Goal: Task Accomplishment & Management: Manage account settings

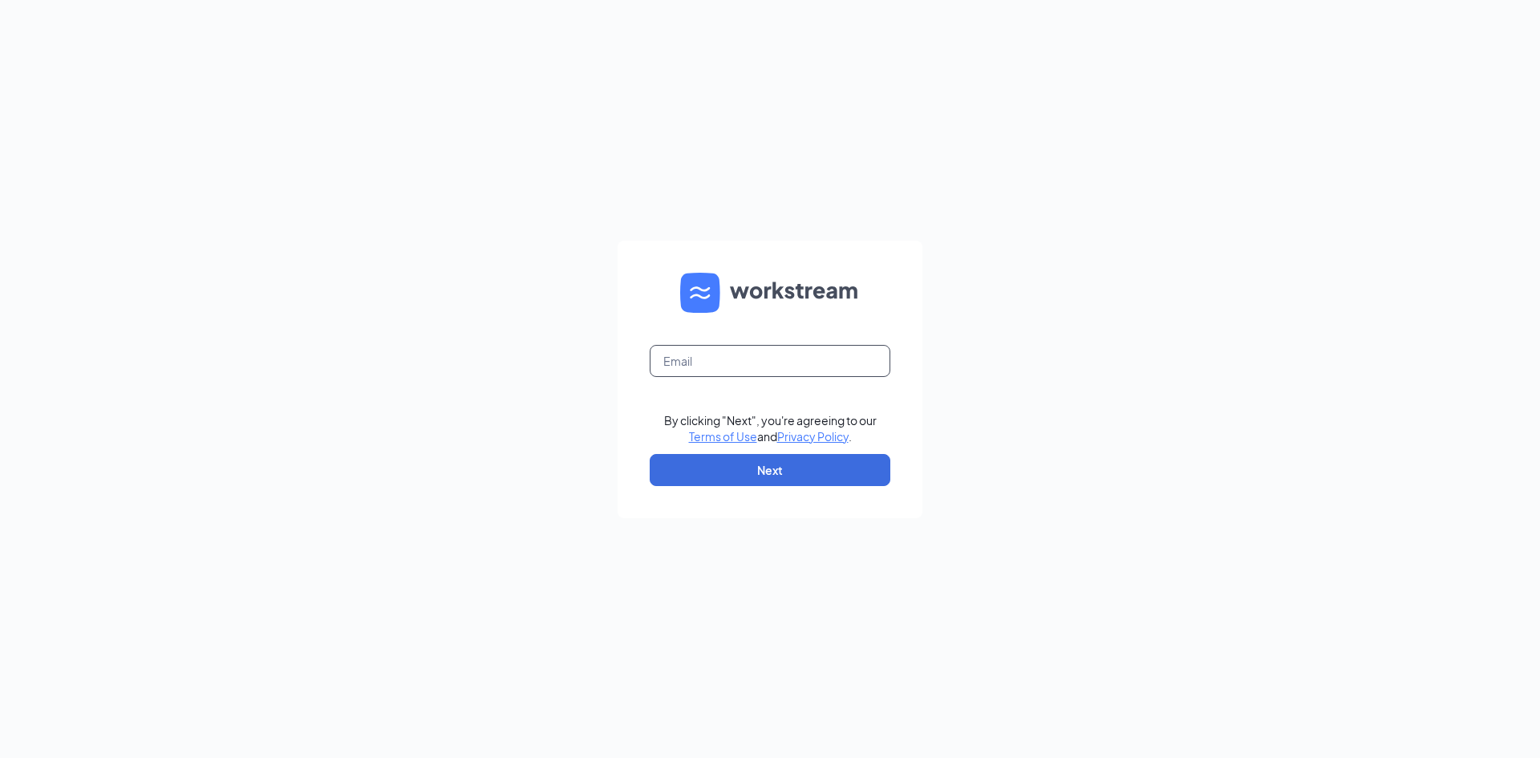
click at [769, 350] on input "text" at bounding box center [770, 361] width 241 height 32
type input "lleecfa@gmail.com"
click at [882, 458] on button "Next" at bounding box center [770, 470] width 241 height 32
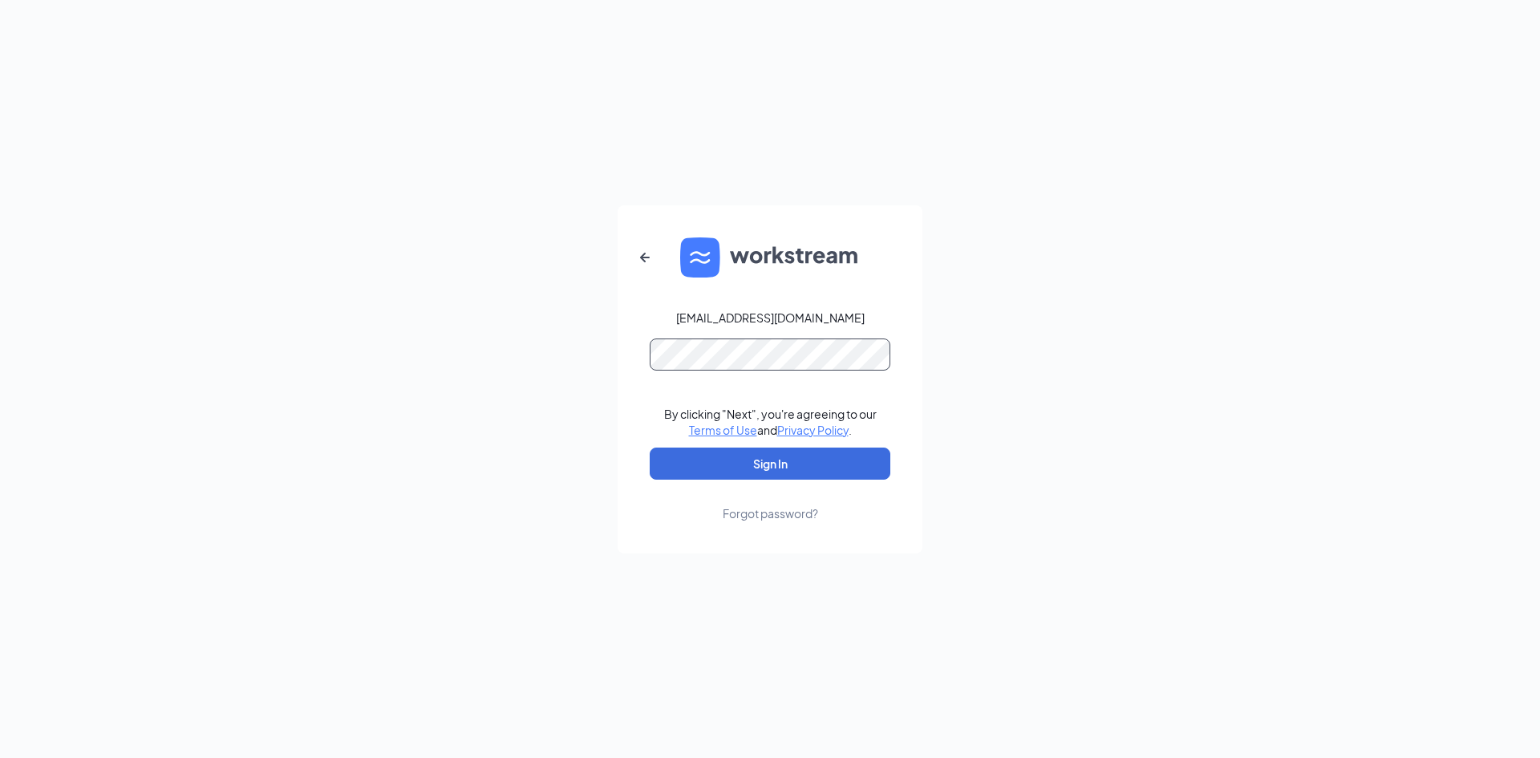
click at [650, 448] on button "Sign In" at bounding box center [770, 464] width 241 height 32
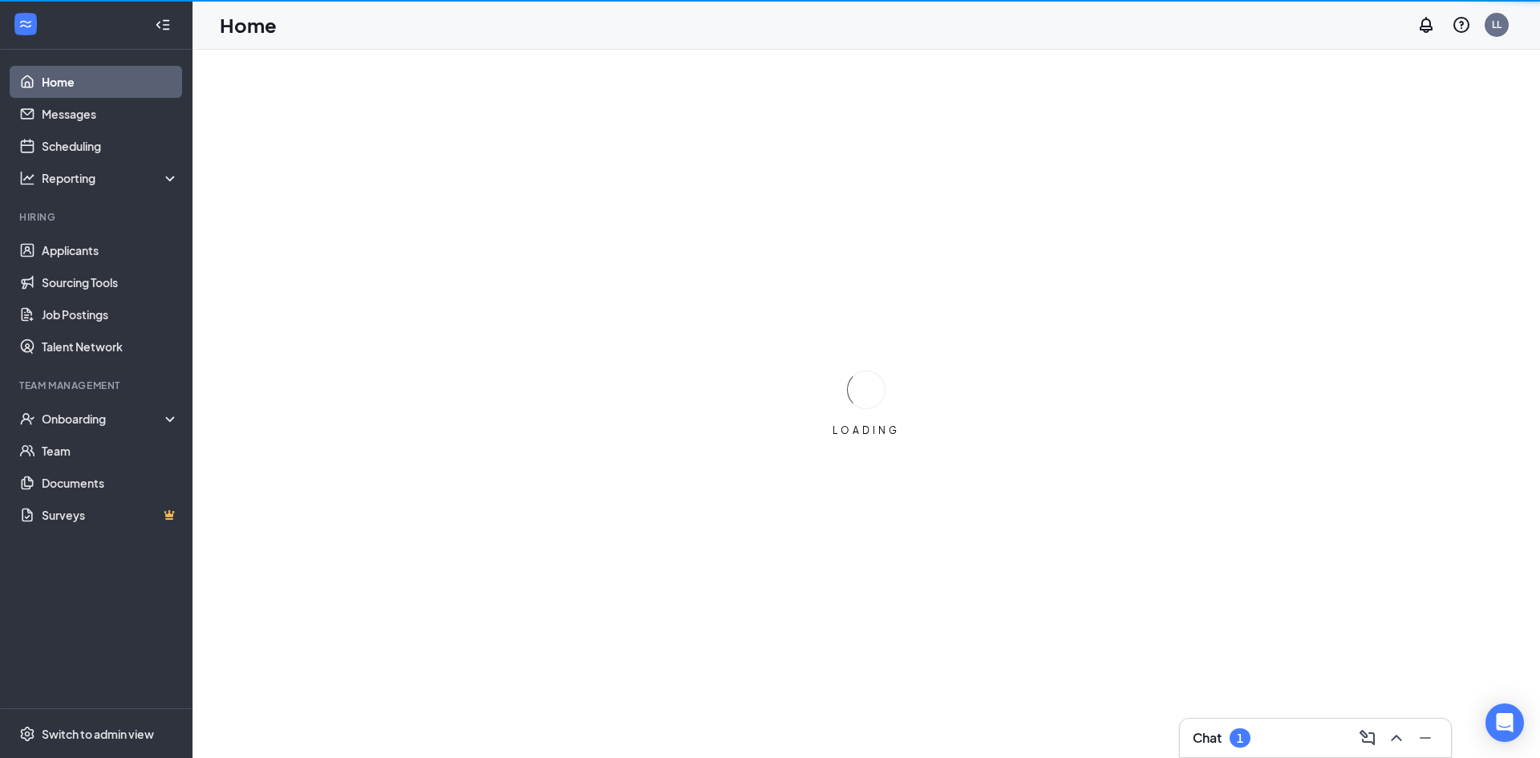
click at [1308, 733] on div "Chat 1" at bounding box center [1316, 738] width 246 height 26
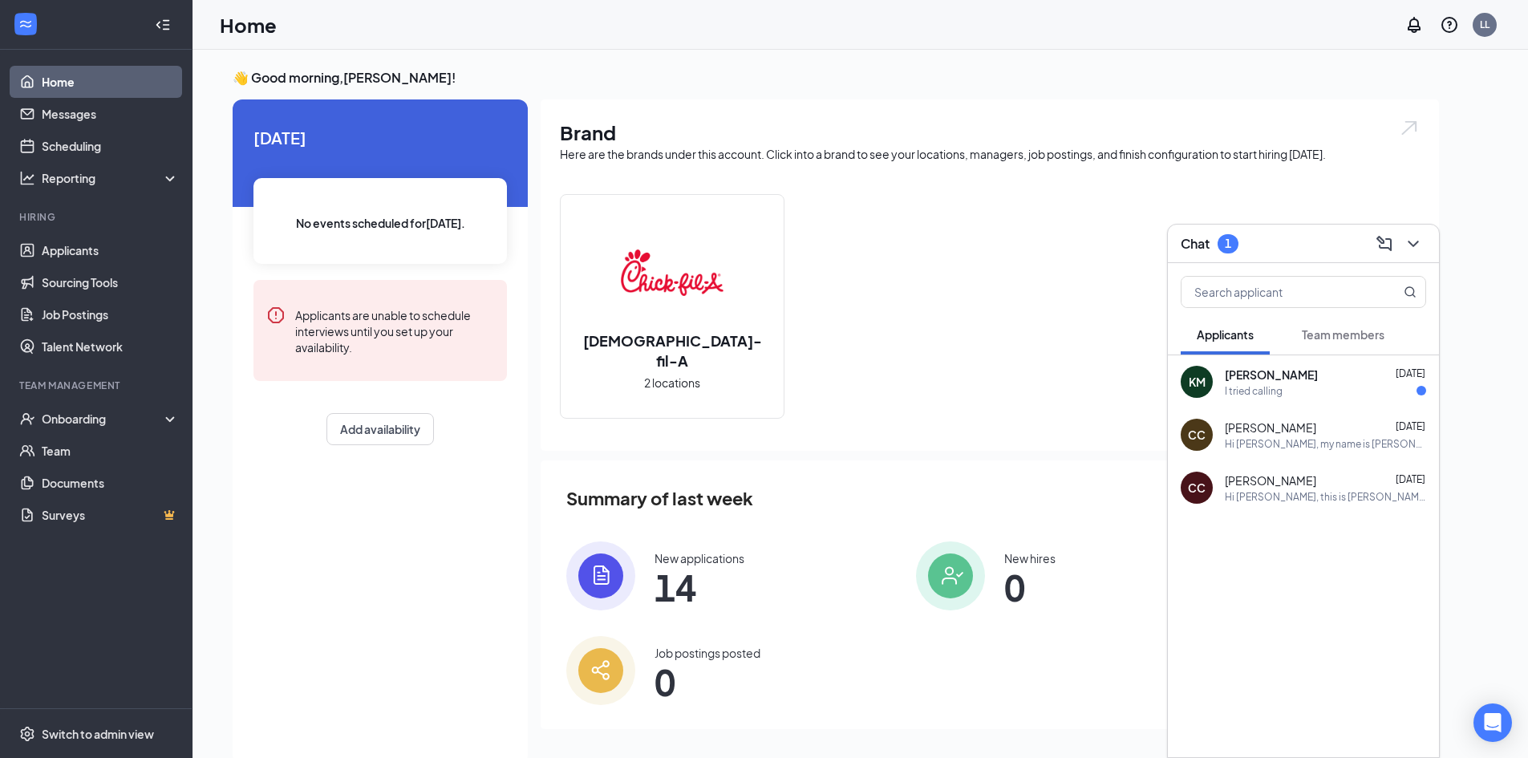
click at [1323, 450] on div "CC [PERSON_NAME] [DATE] Hi [PERSON_NAME], my name is [PERSON_NAME], and I am th…" at bounding box center [1303, 434] width 271 height 53
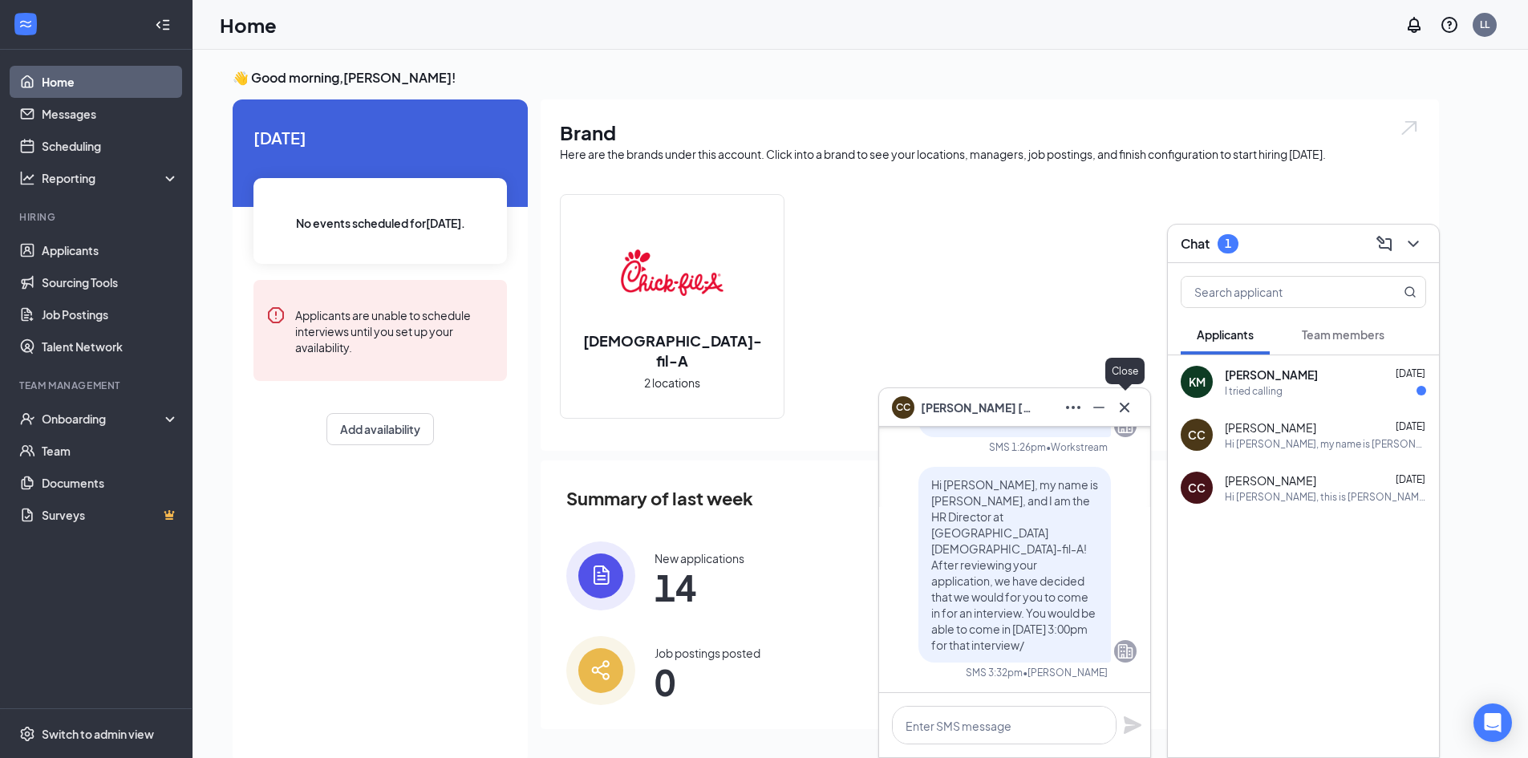
click at [1136, 413] on button at bounding box center [1125, 408] width 26 height 26
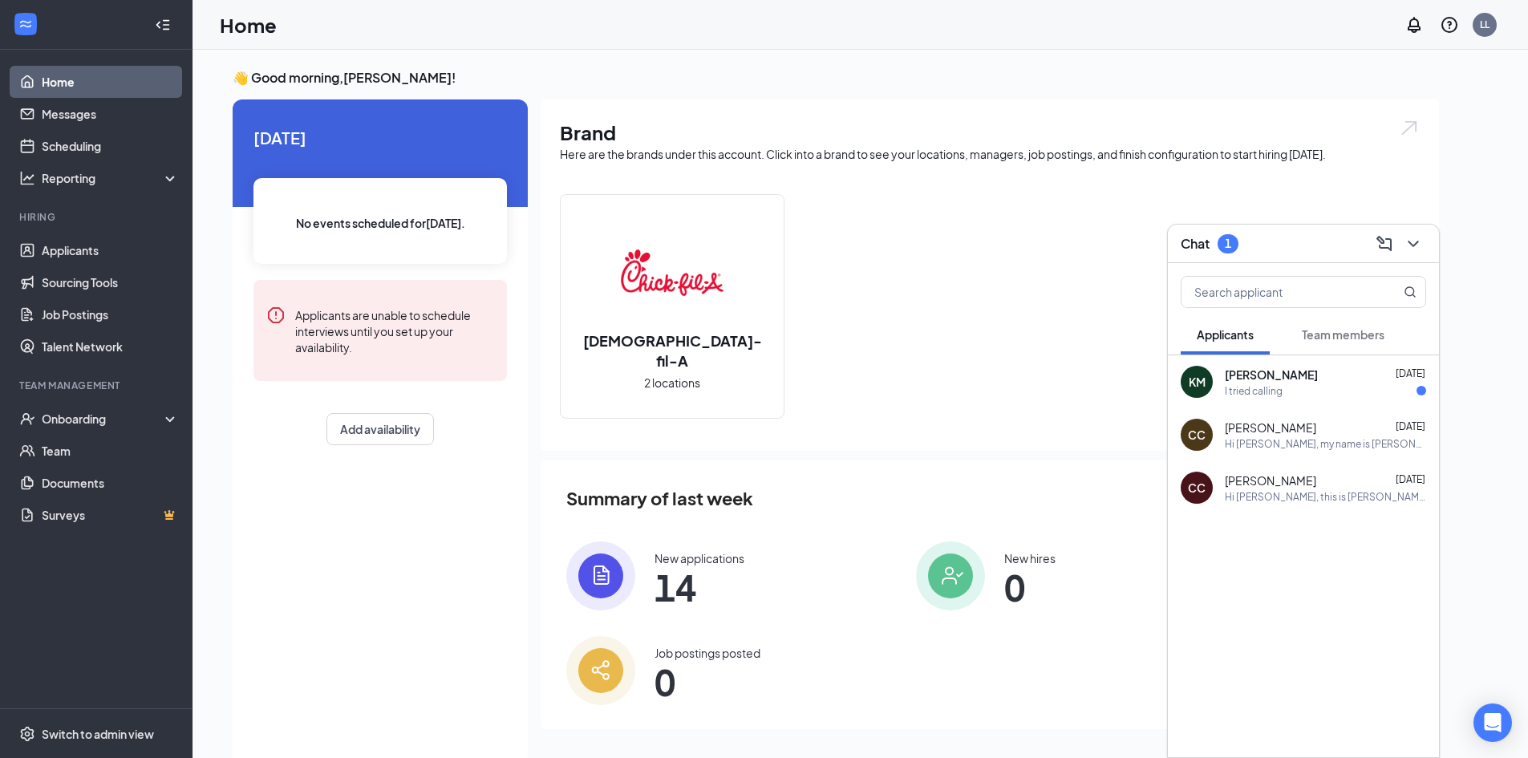
click at [1343, 396] on div "I tried calling" at bounding box center [1325, 391] width 201 height 14
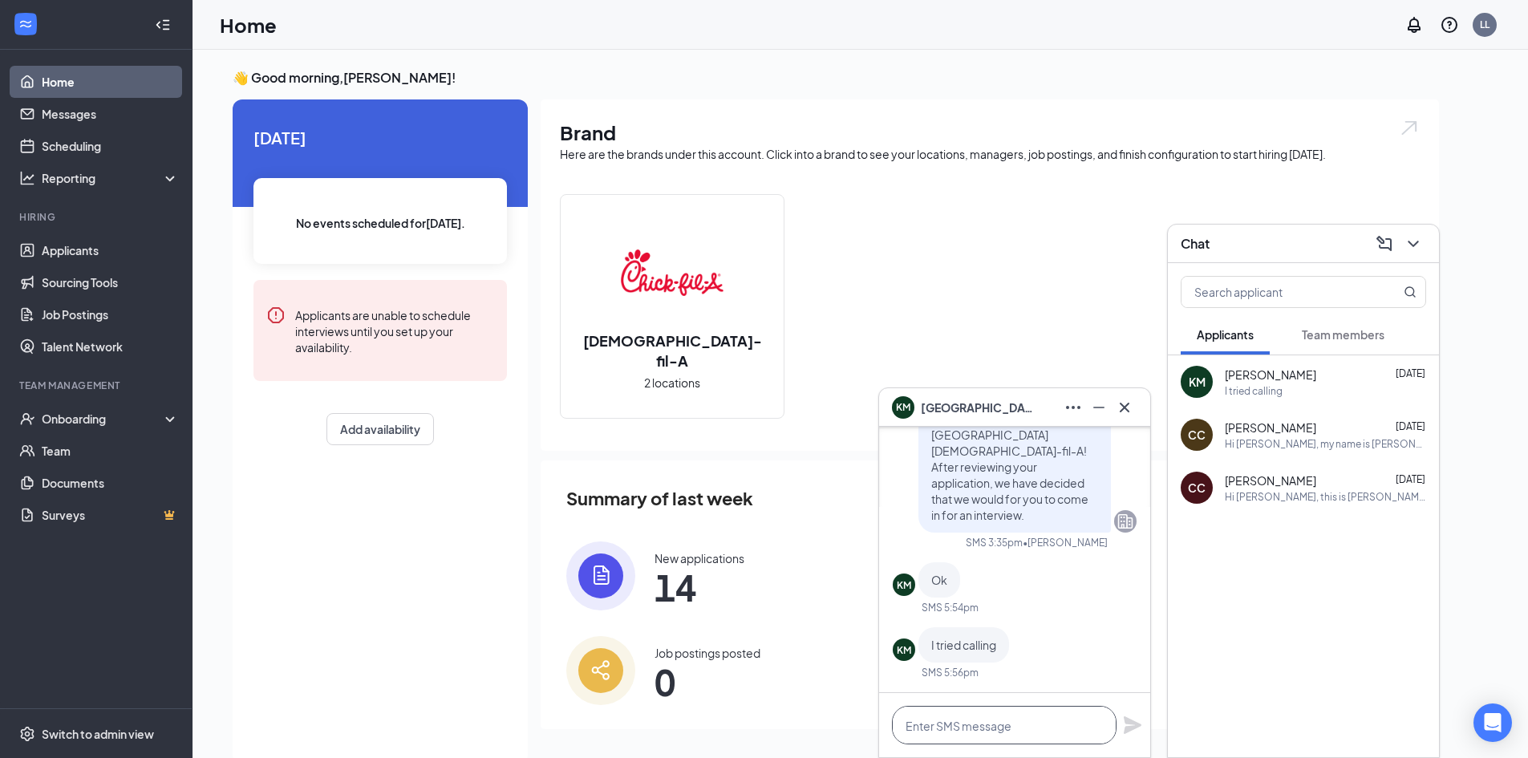
click at [1040, 720] on textarea at bounding box center [1004, 725] width 225 height 39
type textarea "Y"
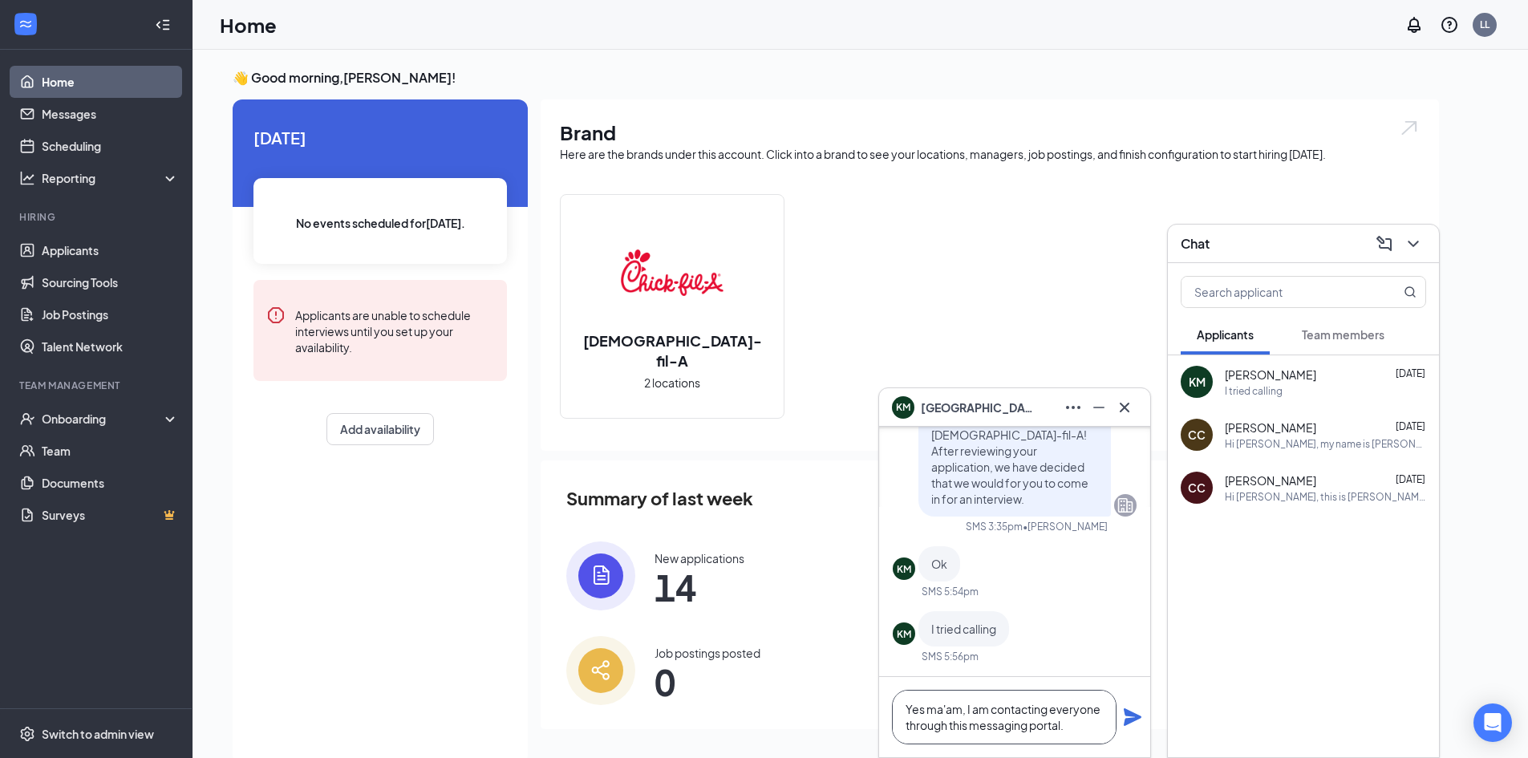
type textarea "Yes ma'am, I am contacting everyone through this messaging portal."
click at [1135, 713] on icon "Plane" at bounding box center [1132, 717] width 19 height 19
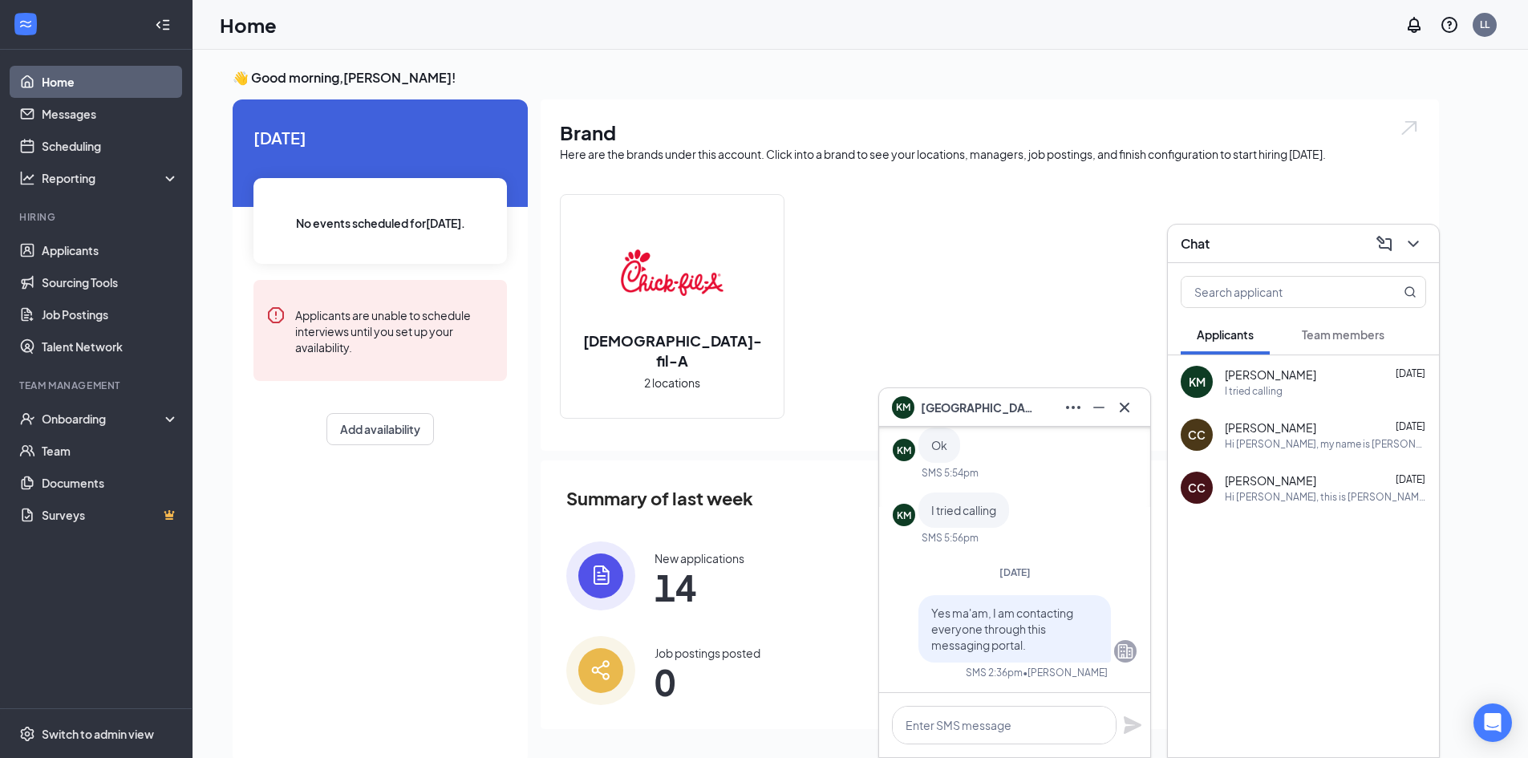
scroll to position [0, 0]
click at [1025, 721] on textarea at bounding box center [1004, 725] width 225 height 39
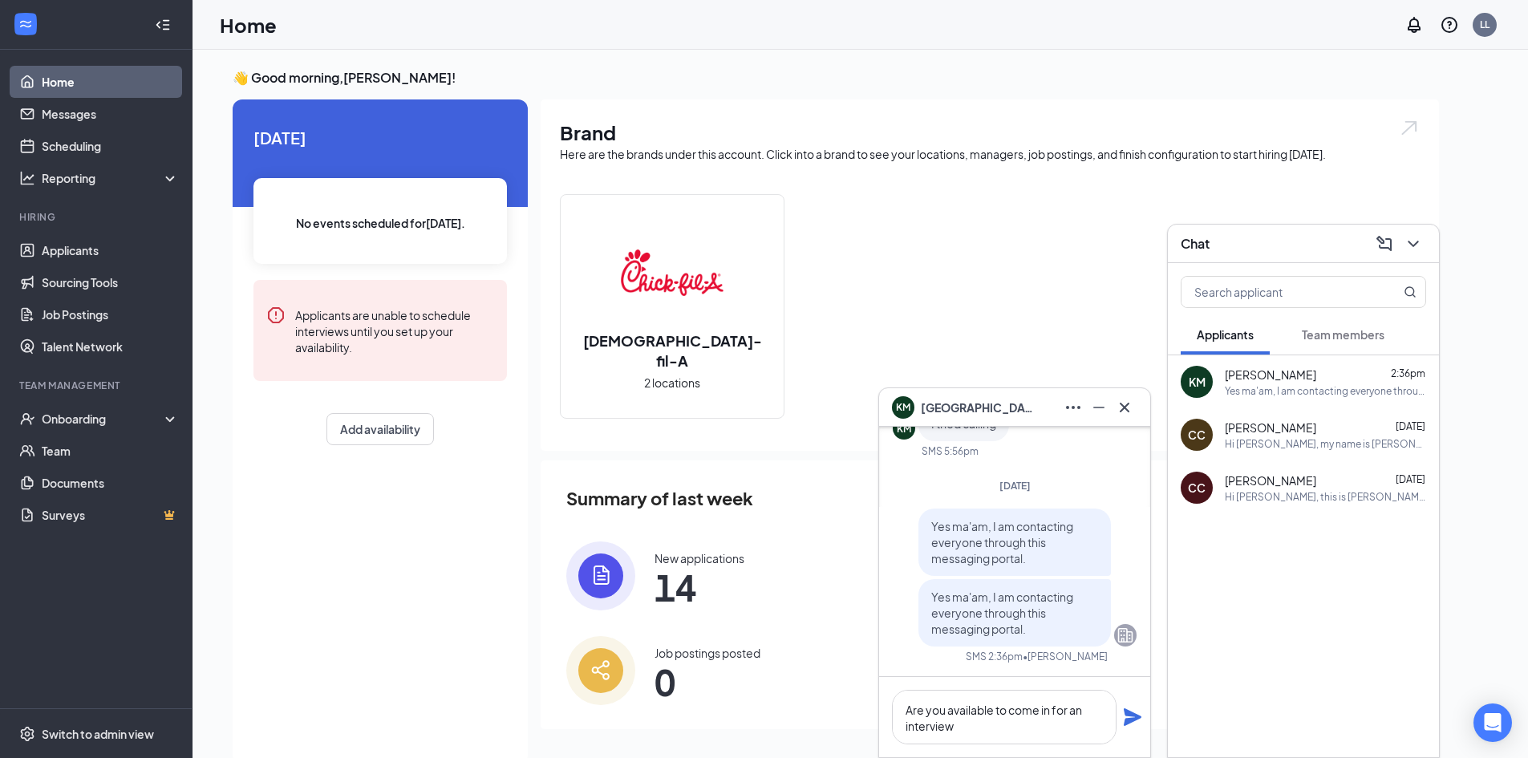
click at [1273, 448] on div "Hi [PERSON_NAME], my name is [PERSON_NAME], and I am the HR Director at [GEOGRA…" at bounding box center [1325, 444] width 201 height 14
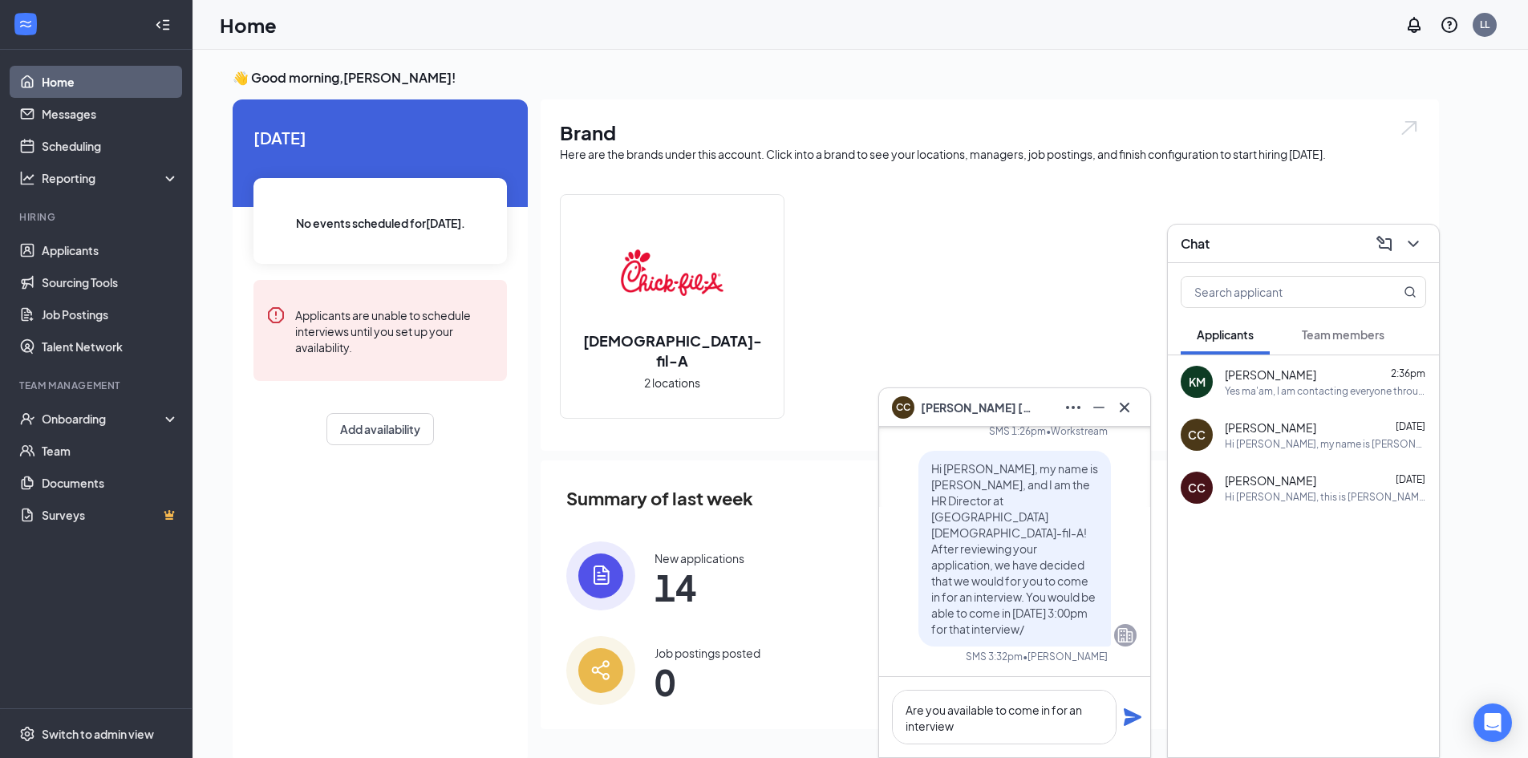
click at [1271, 385] on div "Yes ma'am, I am contacting everyone through this messaging portal." at bounding box center [1325, 391] width 201 height 14
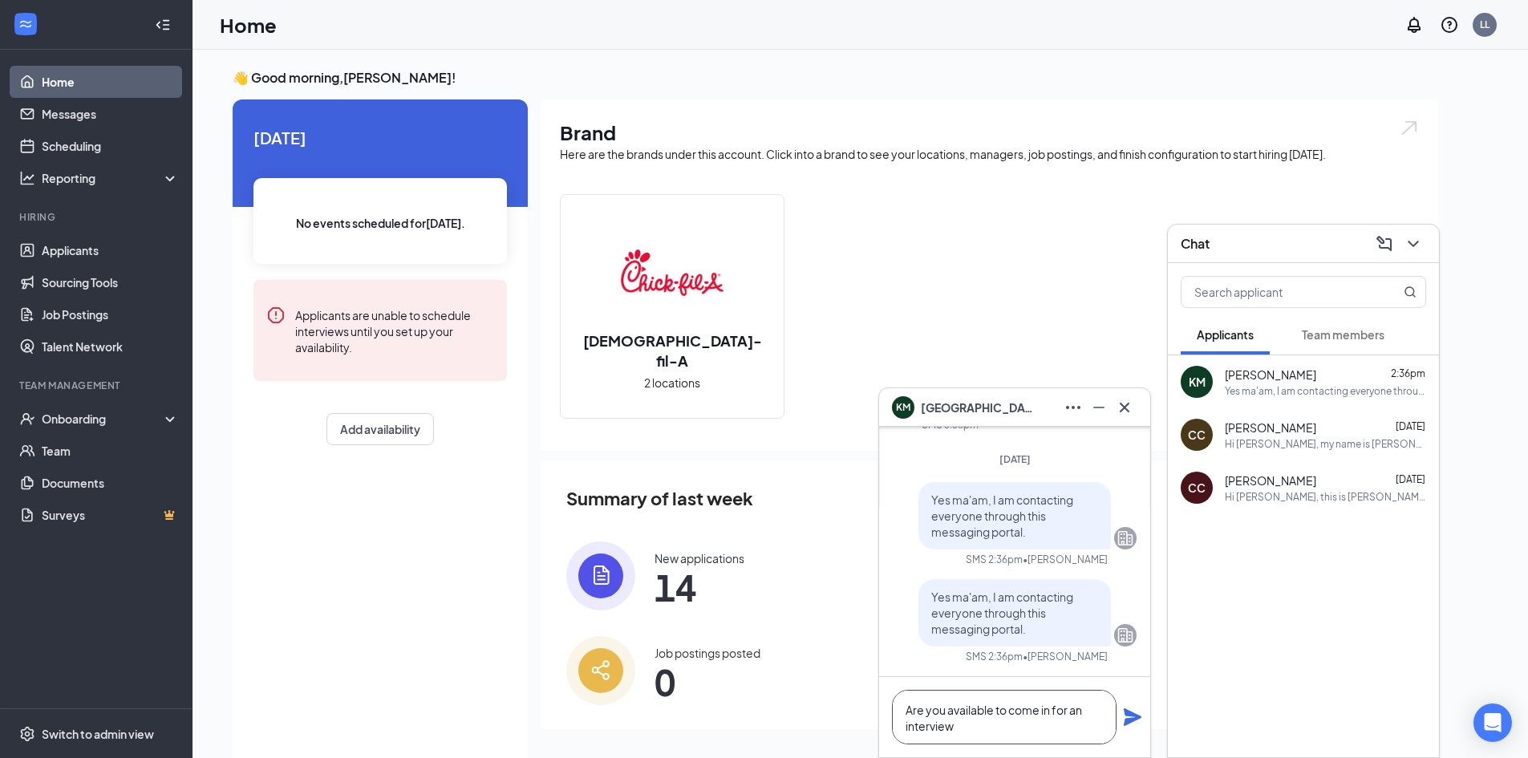
click at [979, 733] on textarea "Are you available to come in for an interview" at bounding box center [1004, 717] width 225 height 55
drag, startPoint x: 817, startPoint y: 550, endPoint x: 1005, endPoint y: 739, distance: 266.6
click at [1005, 739] on textarea "Are you available to come in for an interview" at bounding box center [1004, 717] width 225 height 55
type textarea "Are you available to come in for an interview [DATE] 3:00 pm?"
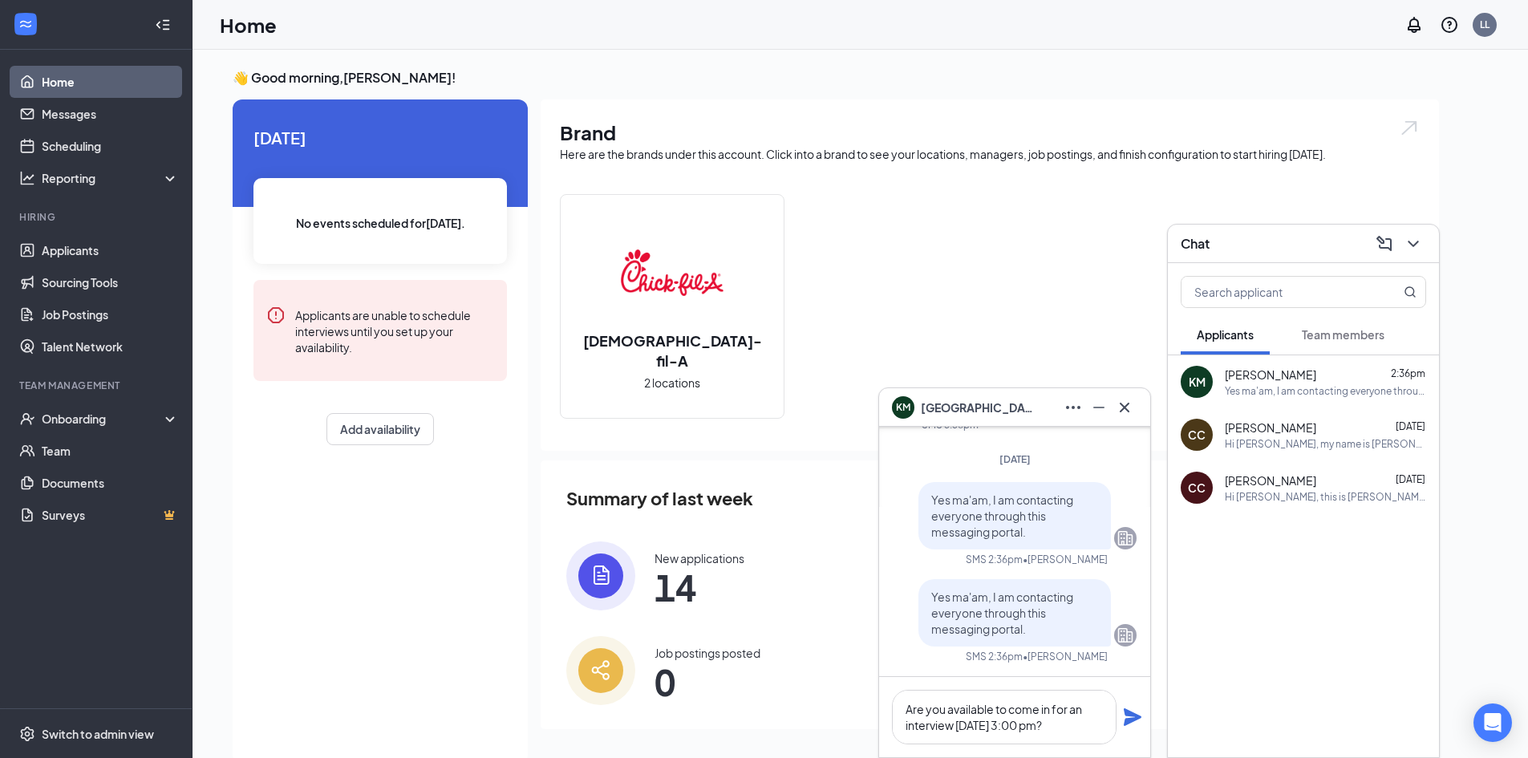
click at [1137, 719] on icon "Plane" at bounding box center [1133, 717] width 18 height 18
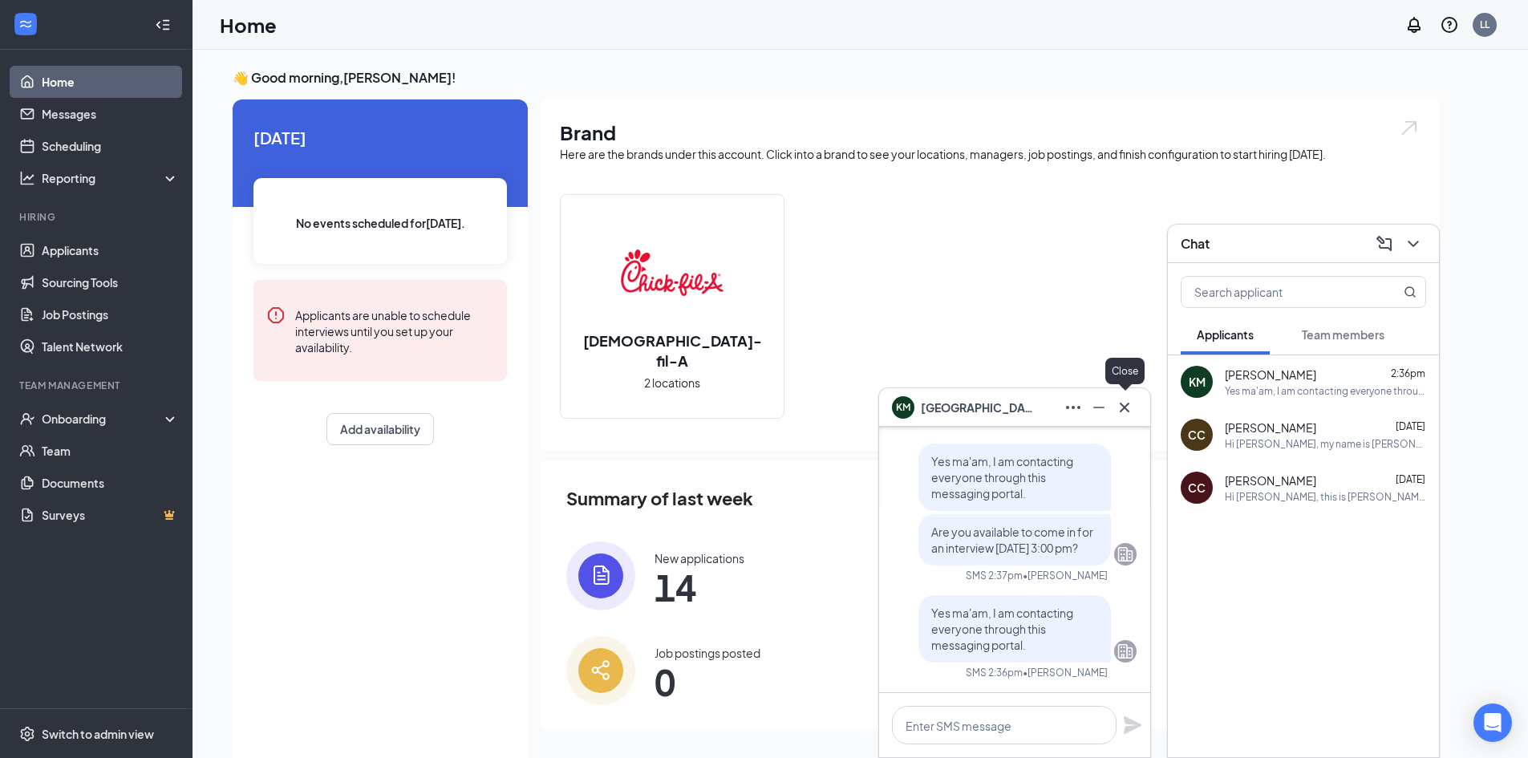
click at [1125, 407] on icon "Cross" at bounding box center [1125, 407] width 10 height 10
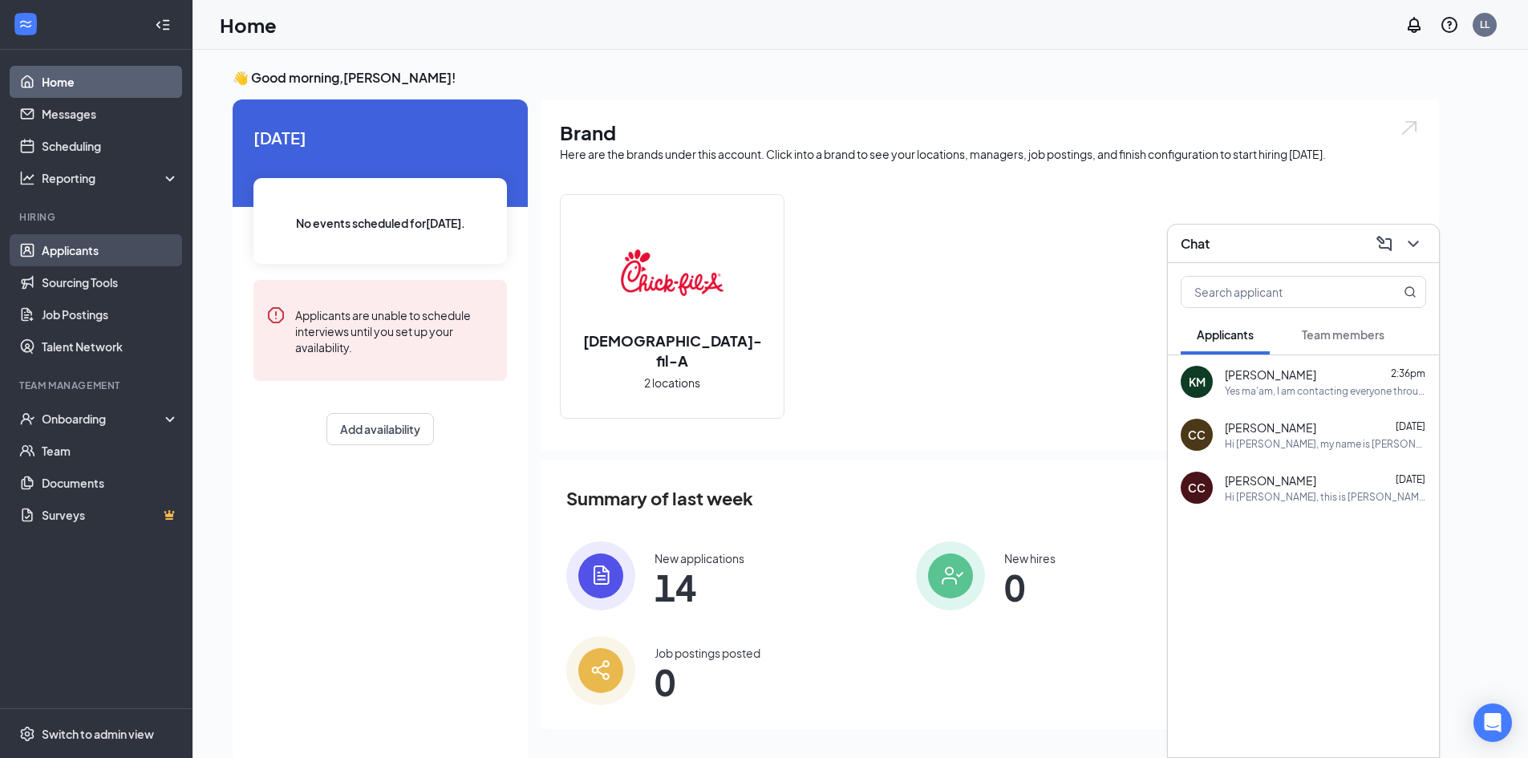
click at [112, 251] on link "Applicants" at bounding box center [110, 250] width 137 height 32
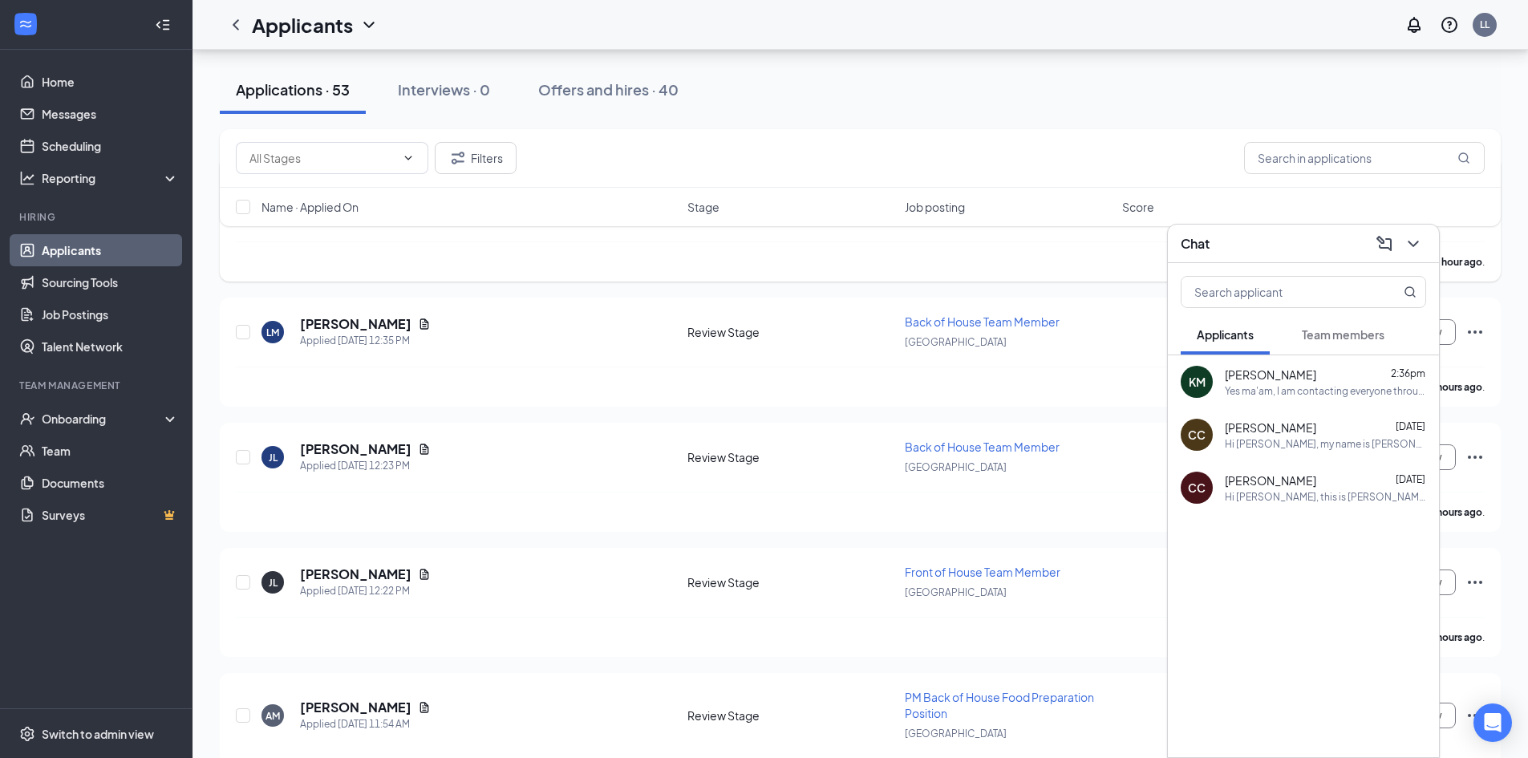
scroll to position [321, 0]
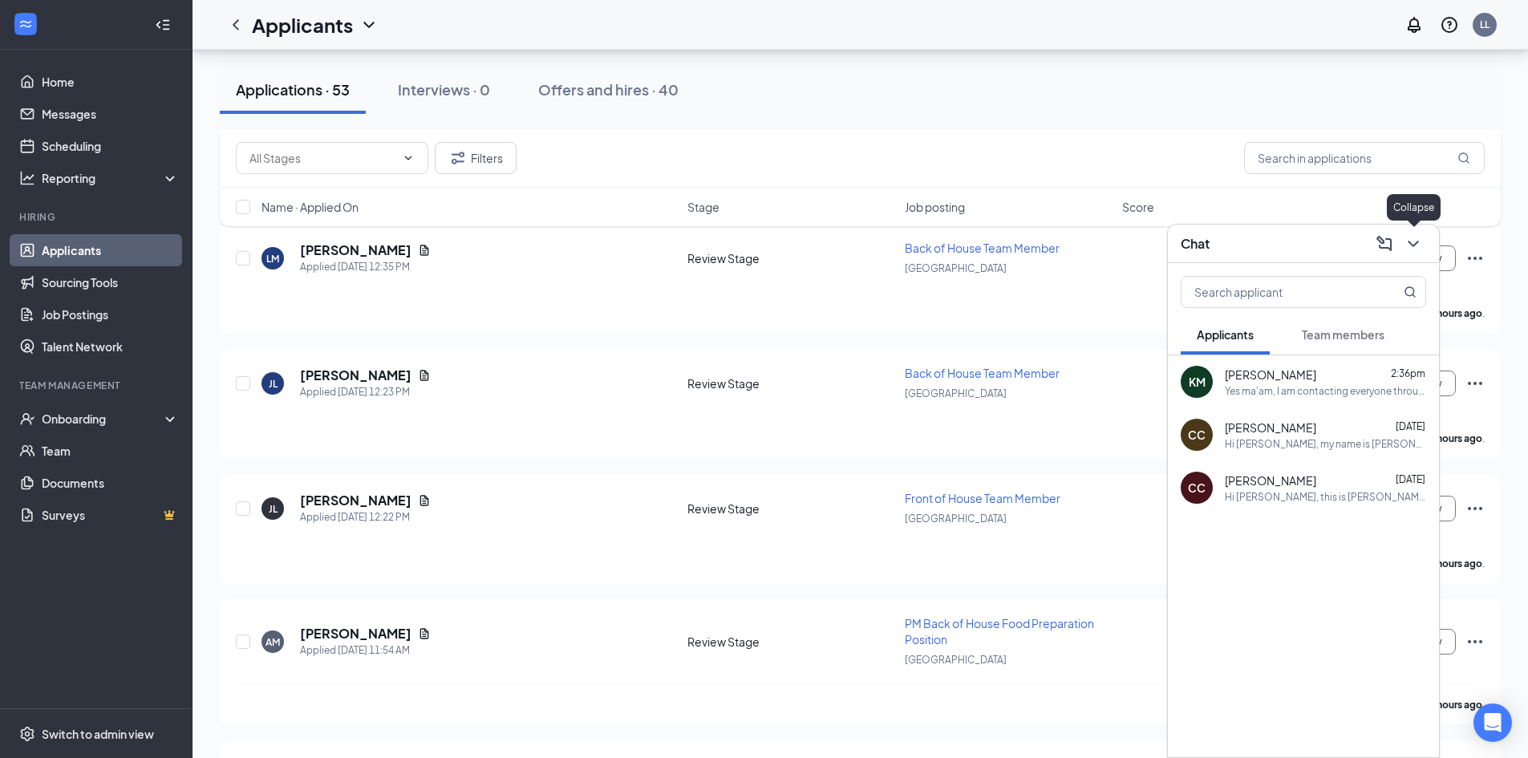
click at [1425, 234] on button at bounding box center [1414, 244] width 26 height 26
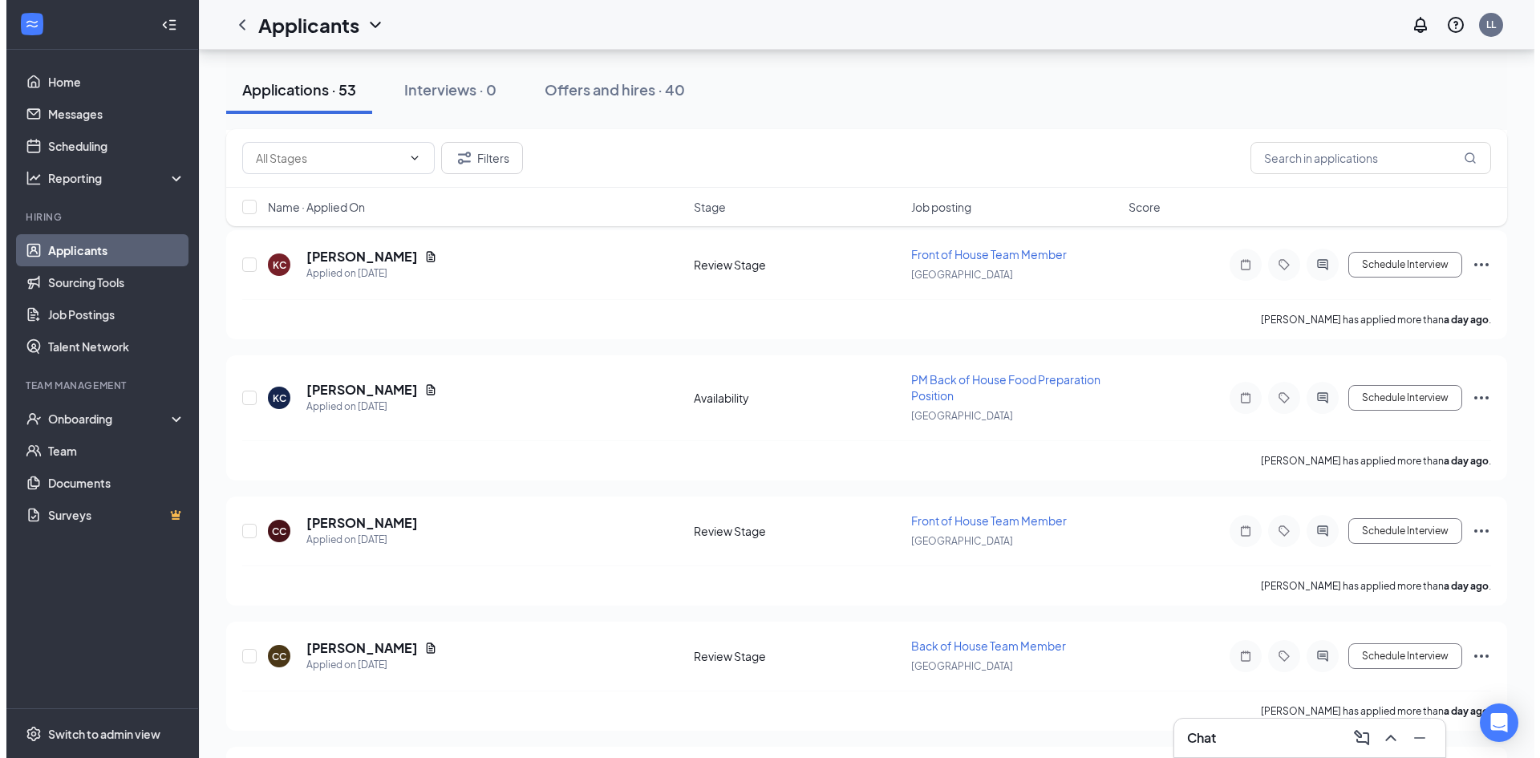
scroll to position [2808, 0]
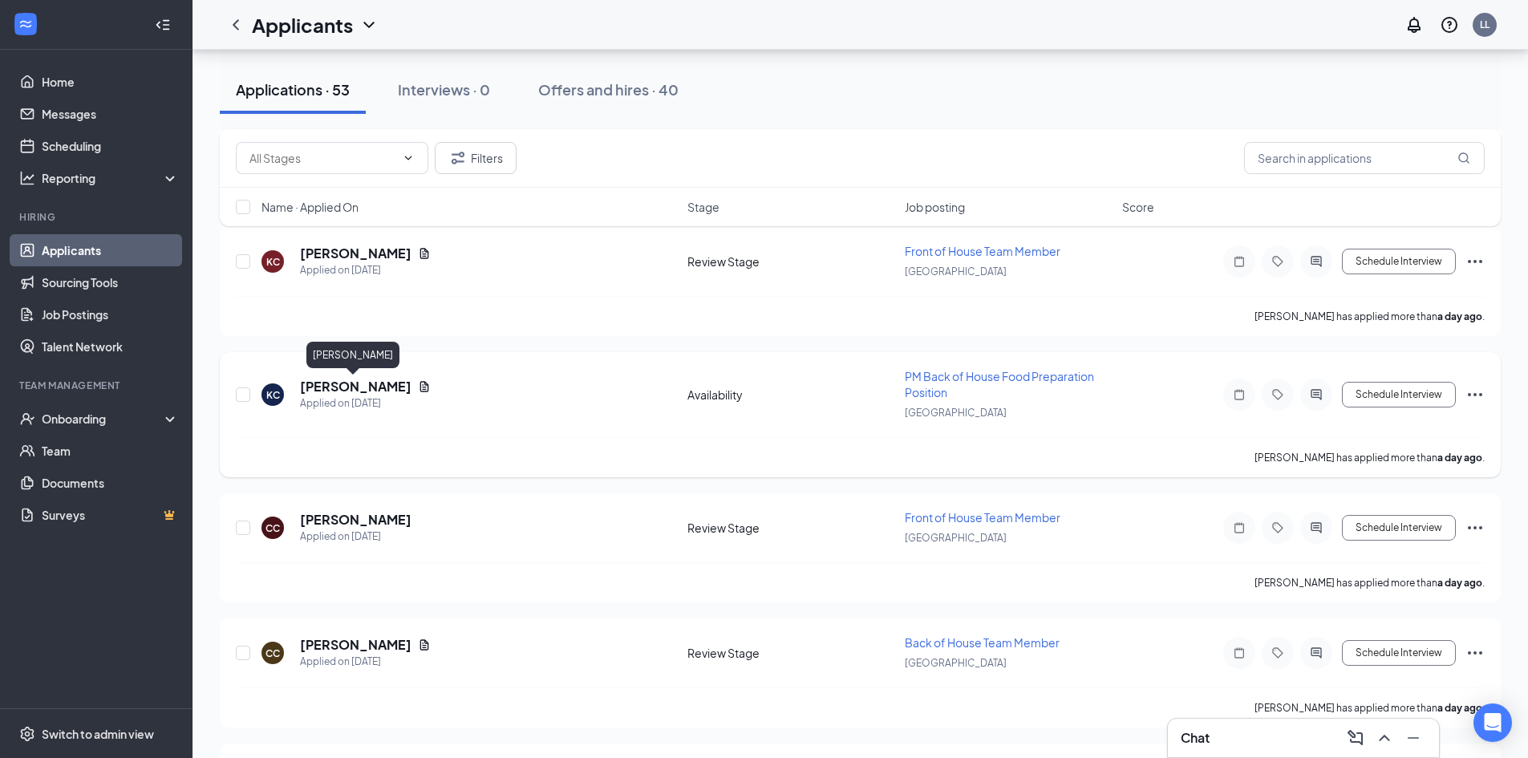
click at [357, 385] on h5 "[PERSON_NAME]" at bounding box center [356, 387] width 112 height 18
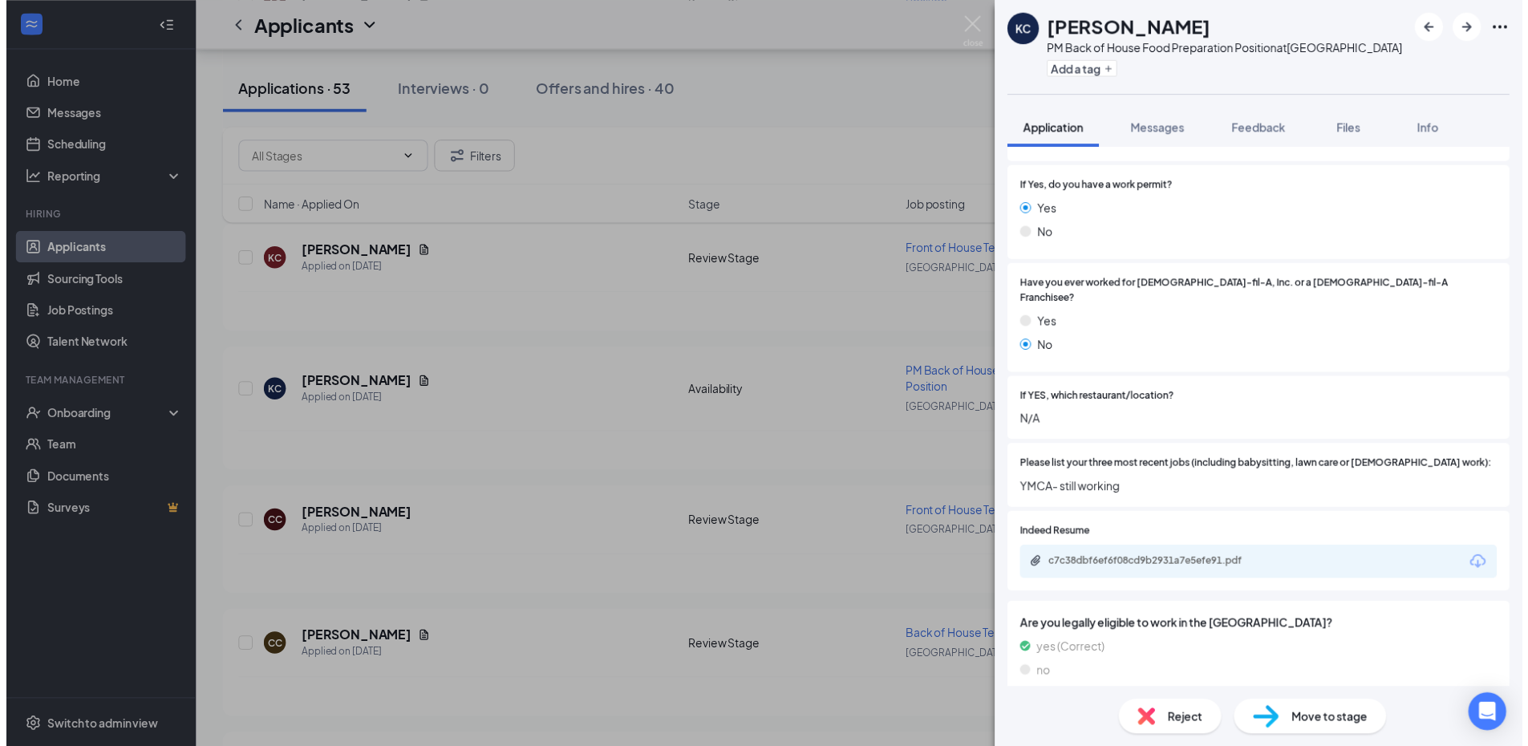
scroll to position [394, 0]
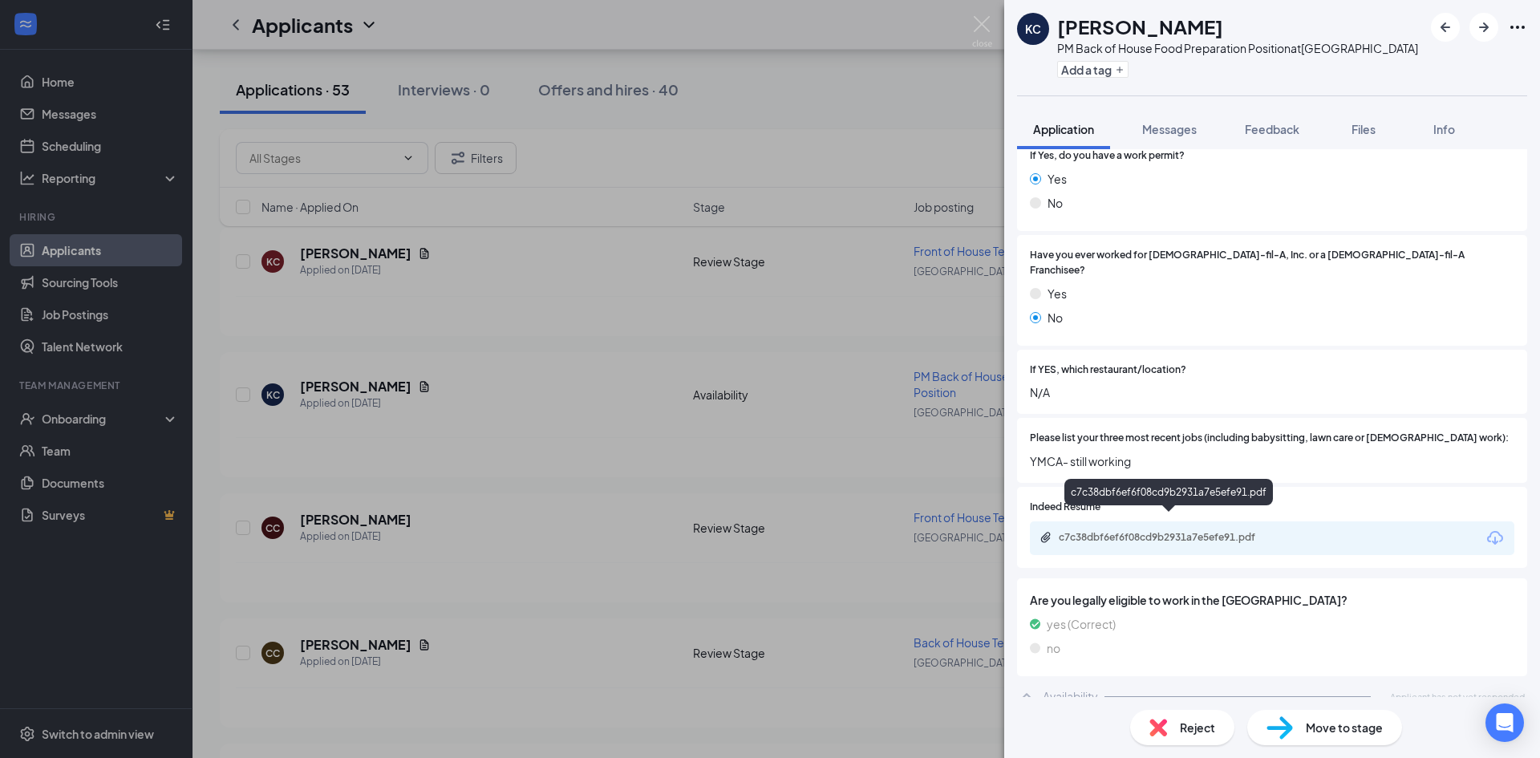
click at [1090, 531] on div "c7c38dbf6ef6f08cd9b2931a7e5efe91.pdf" at bounding box center [1171, 537] width 225 height 13
click at [488, 146] on div "[PERSON_NAME] [PERSON_NAME] PM Back of House Food Preparation Position at [GEOG…" at bounding box center [770, 379] width 1540 height 758
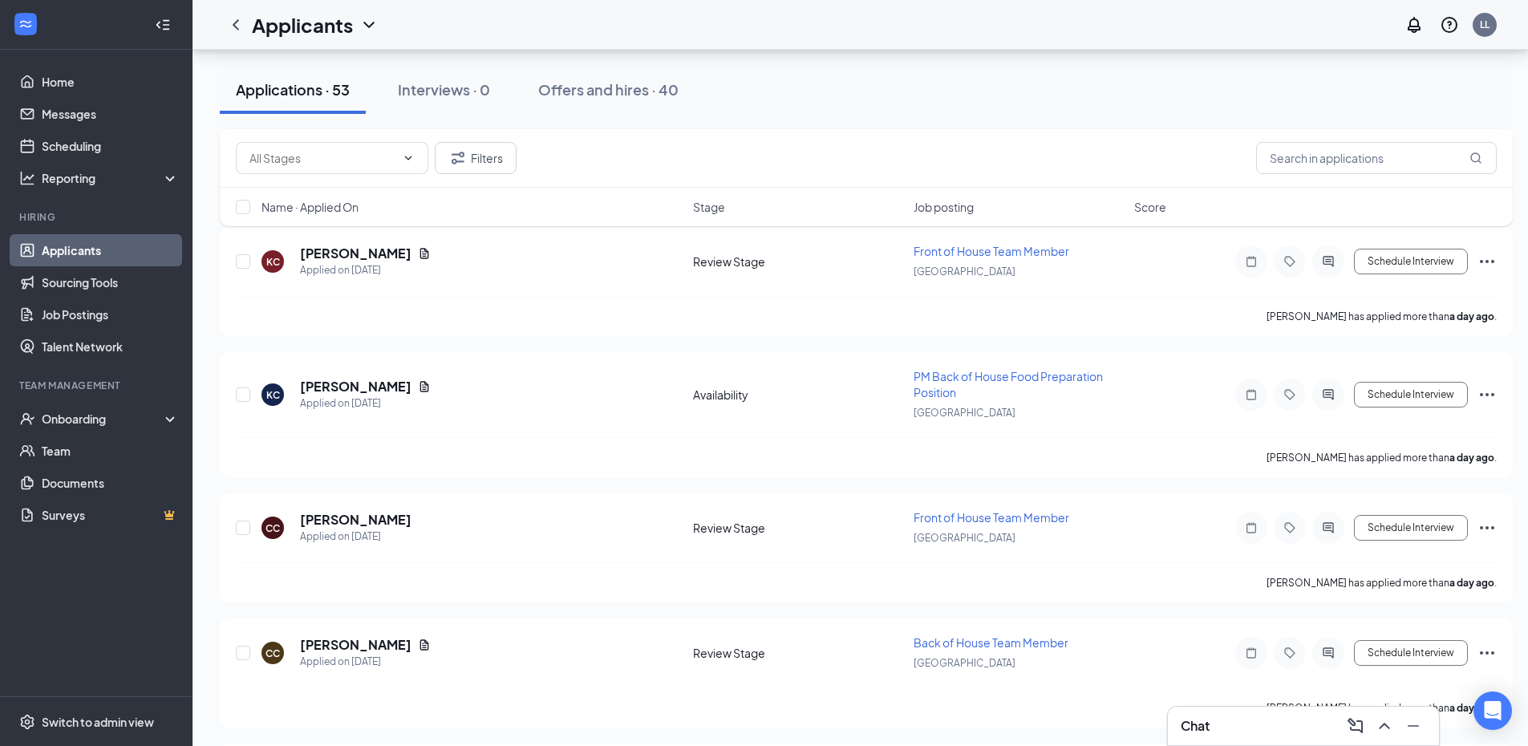
click at [991, 35] on div "Applicants LL" at bounding box center [861, 25] width 1336 height 50
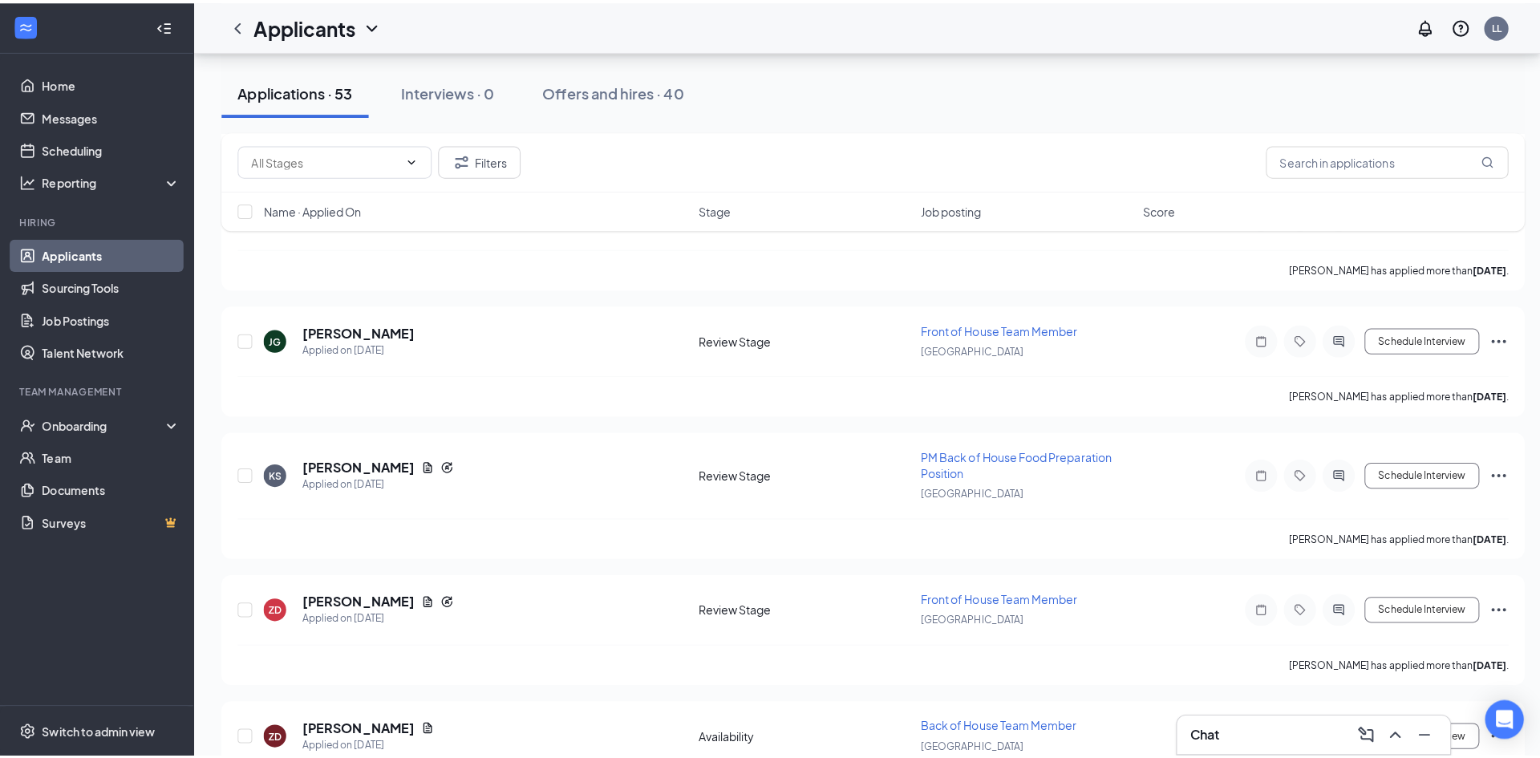
scroll to position [5857, 0]
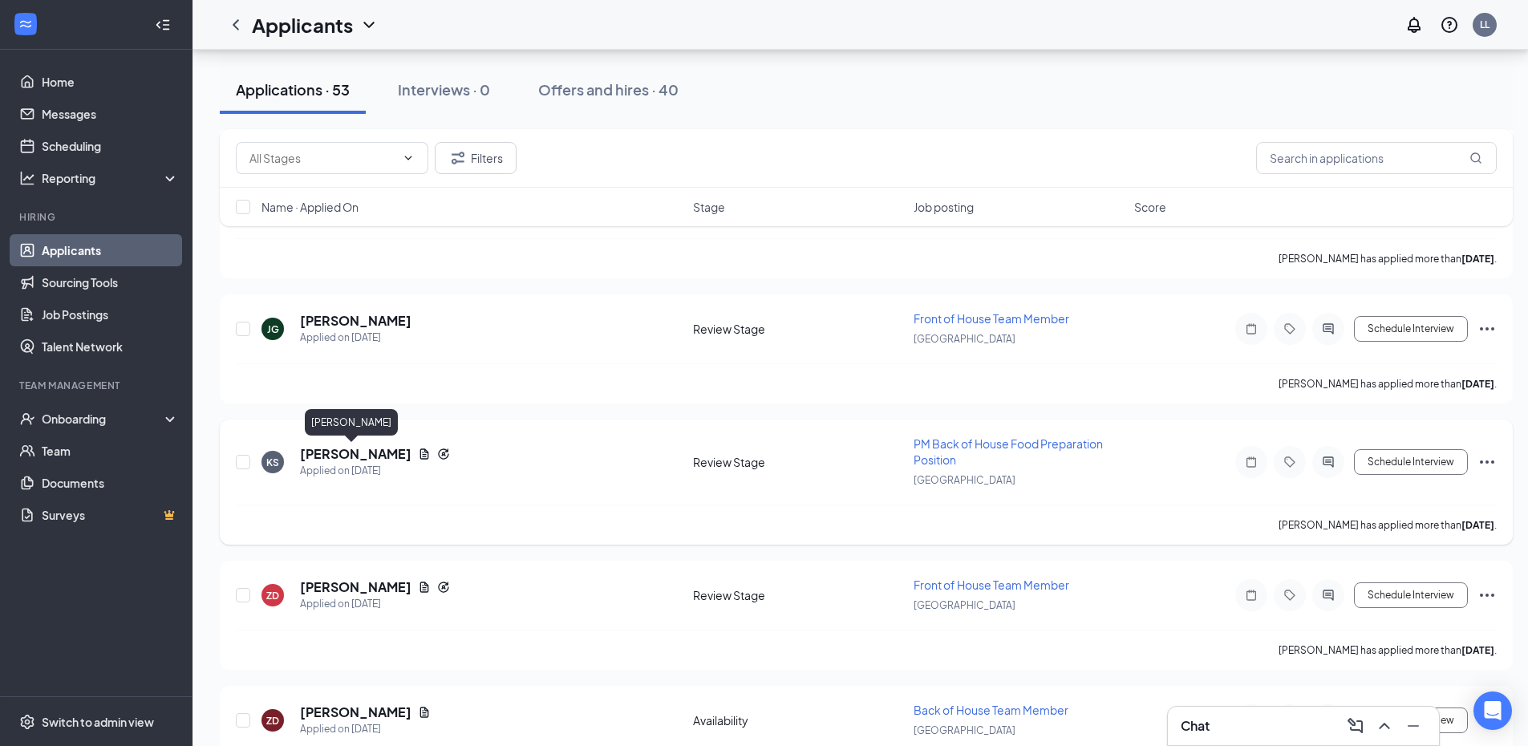
click at [343, 455] on h5 "[PERSON_NAME]" at bounding box center [356, 454] width 112 height 18
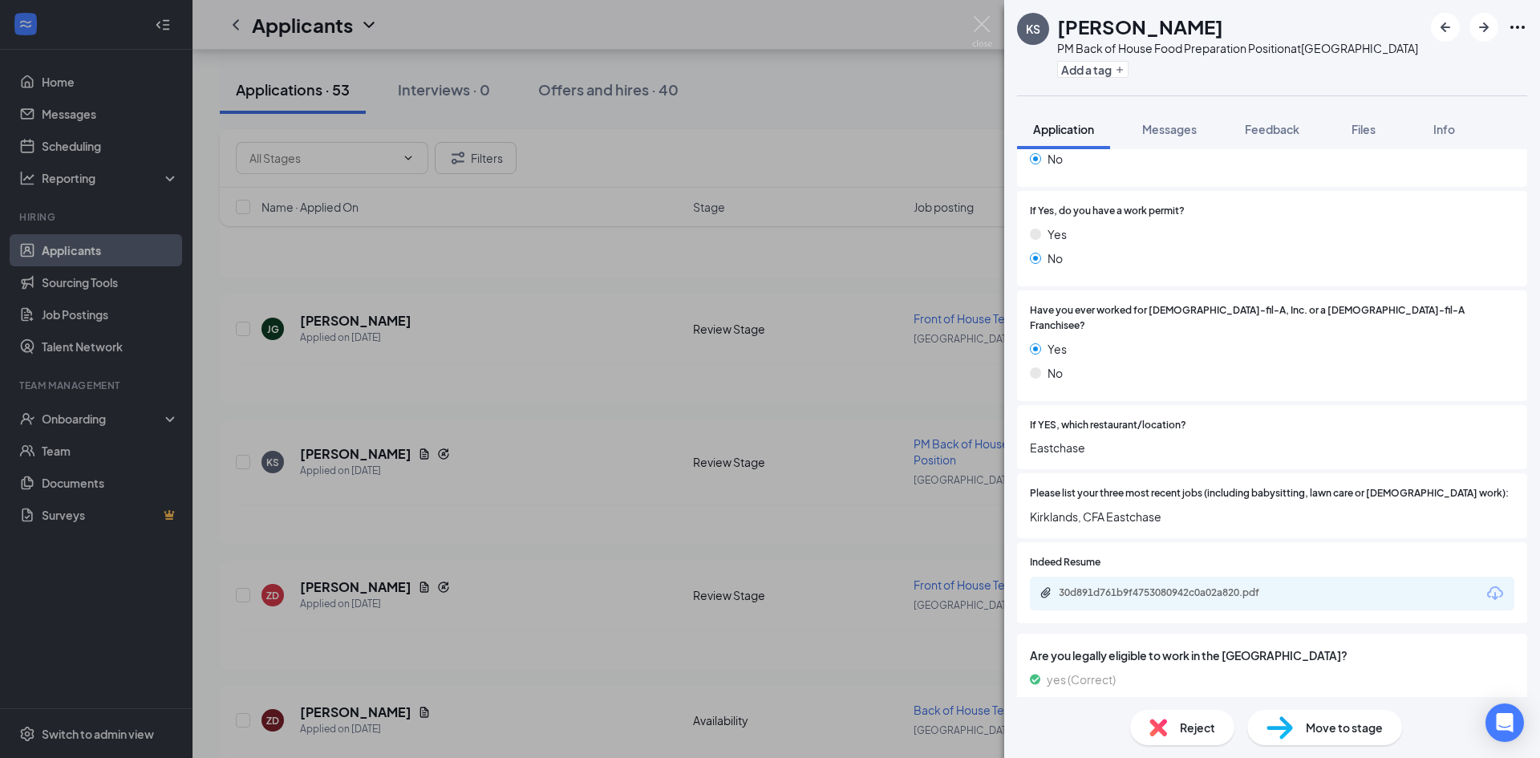
scroll to position [401, 0]
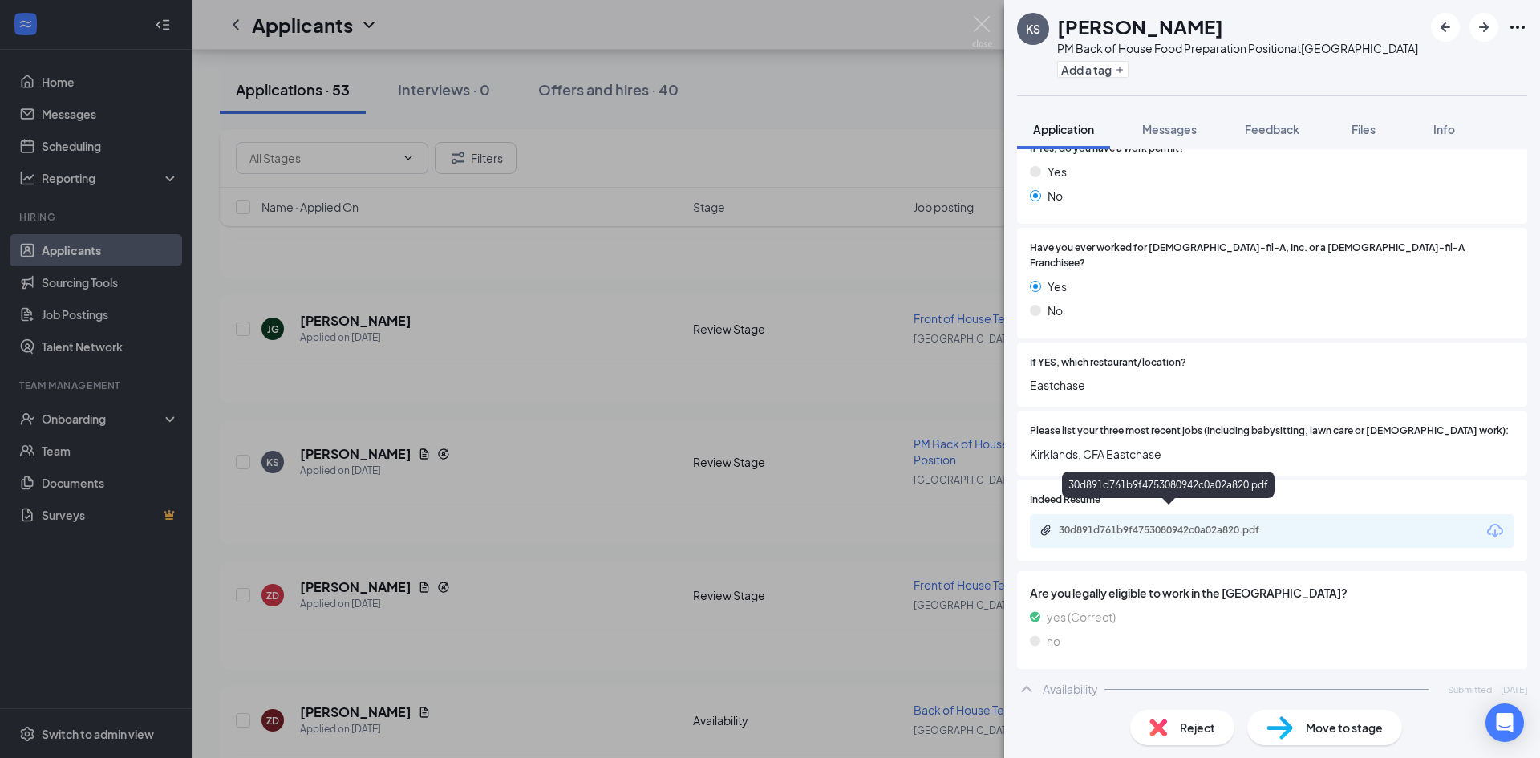
click at [1138, 524] on div "30d891d761b9f4753080942c0a02a820.pdf" at bounding box center [1171, 530] width 225 height 13
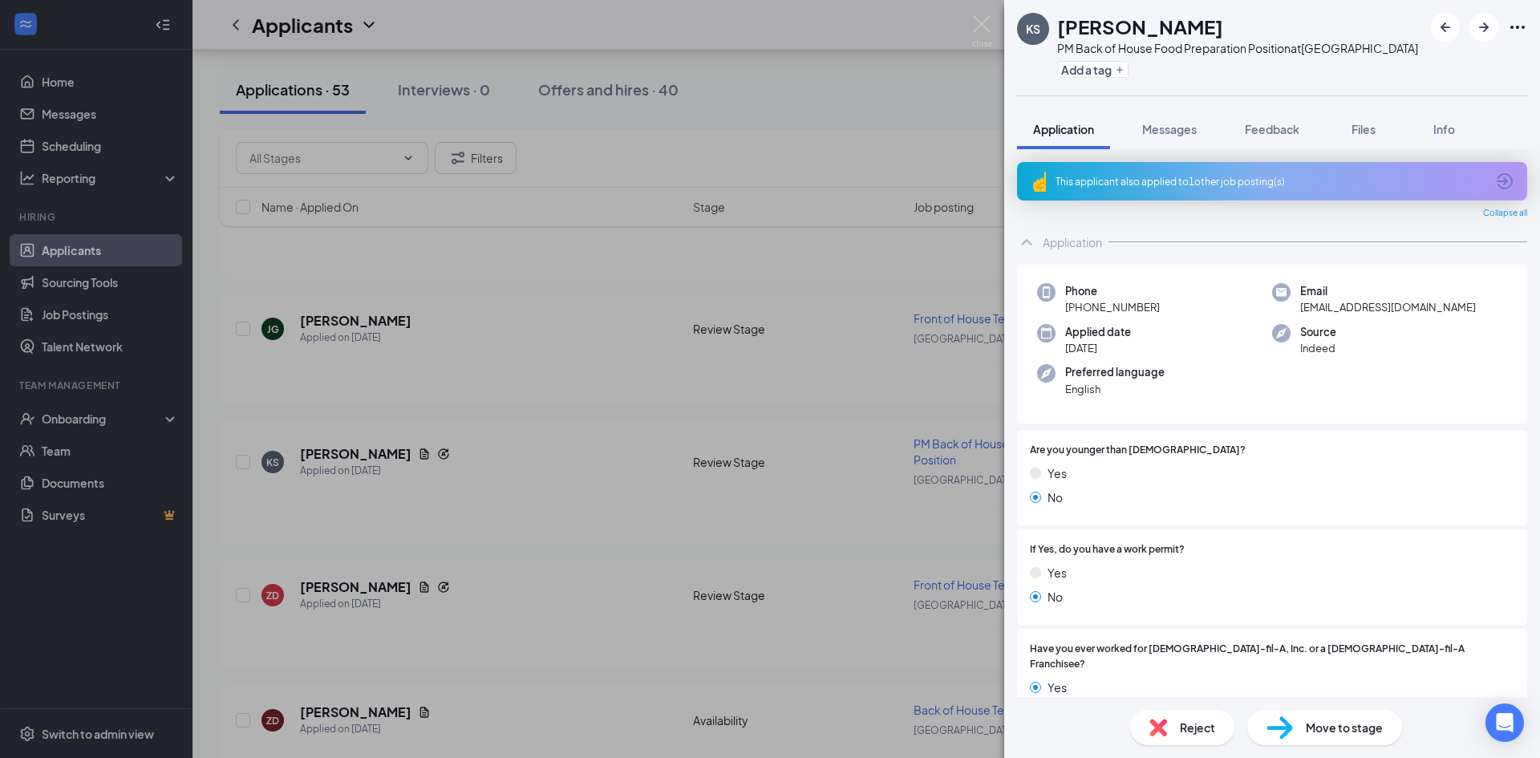
click at [1184, 125] on span "Messages" at bounding box center [1170, 129] width 55 height 14
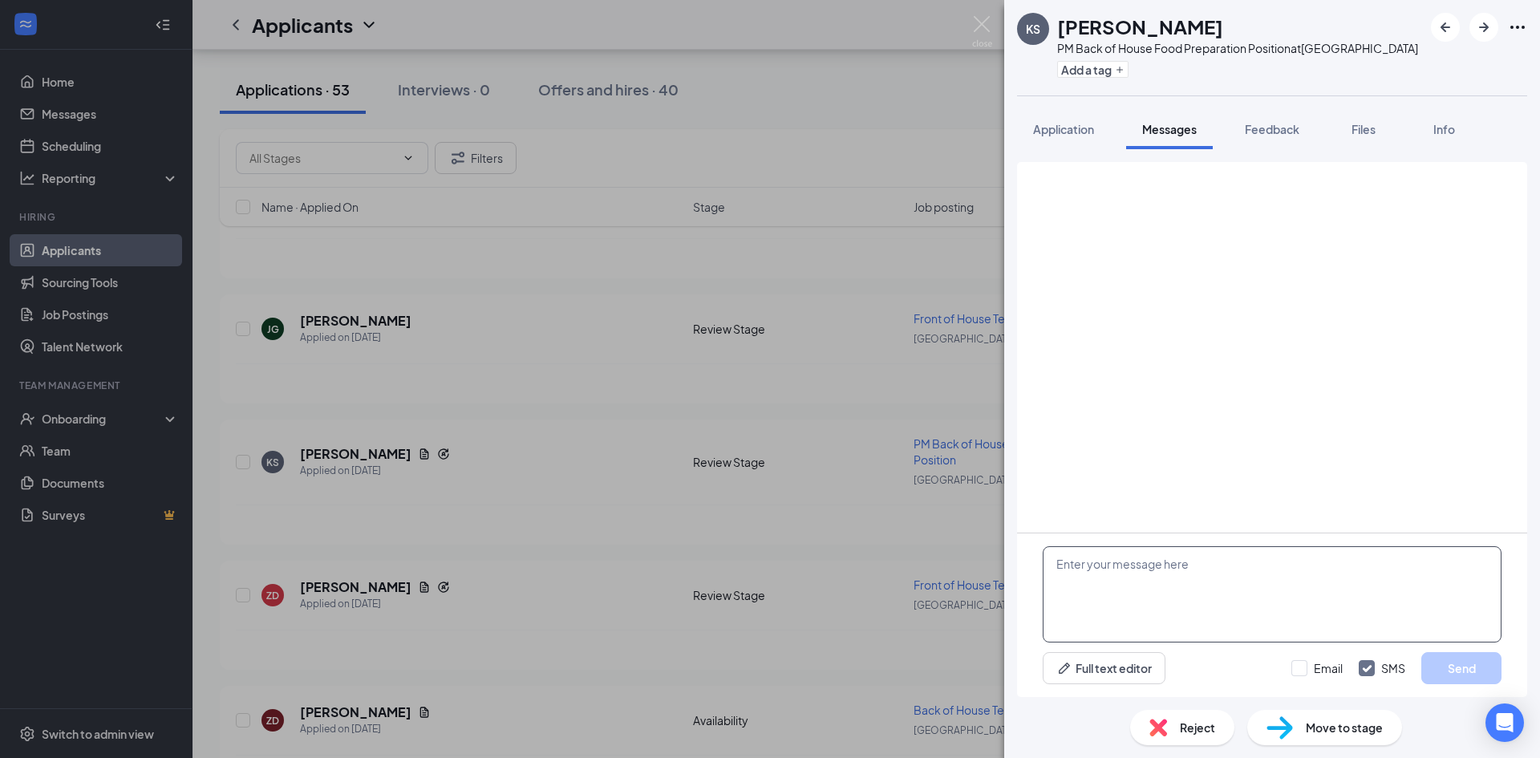
click at [1159, 558] on textarea at bounding box center [1272, 594] width 459 height 96
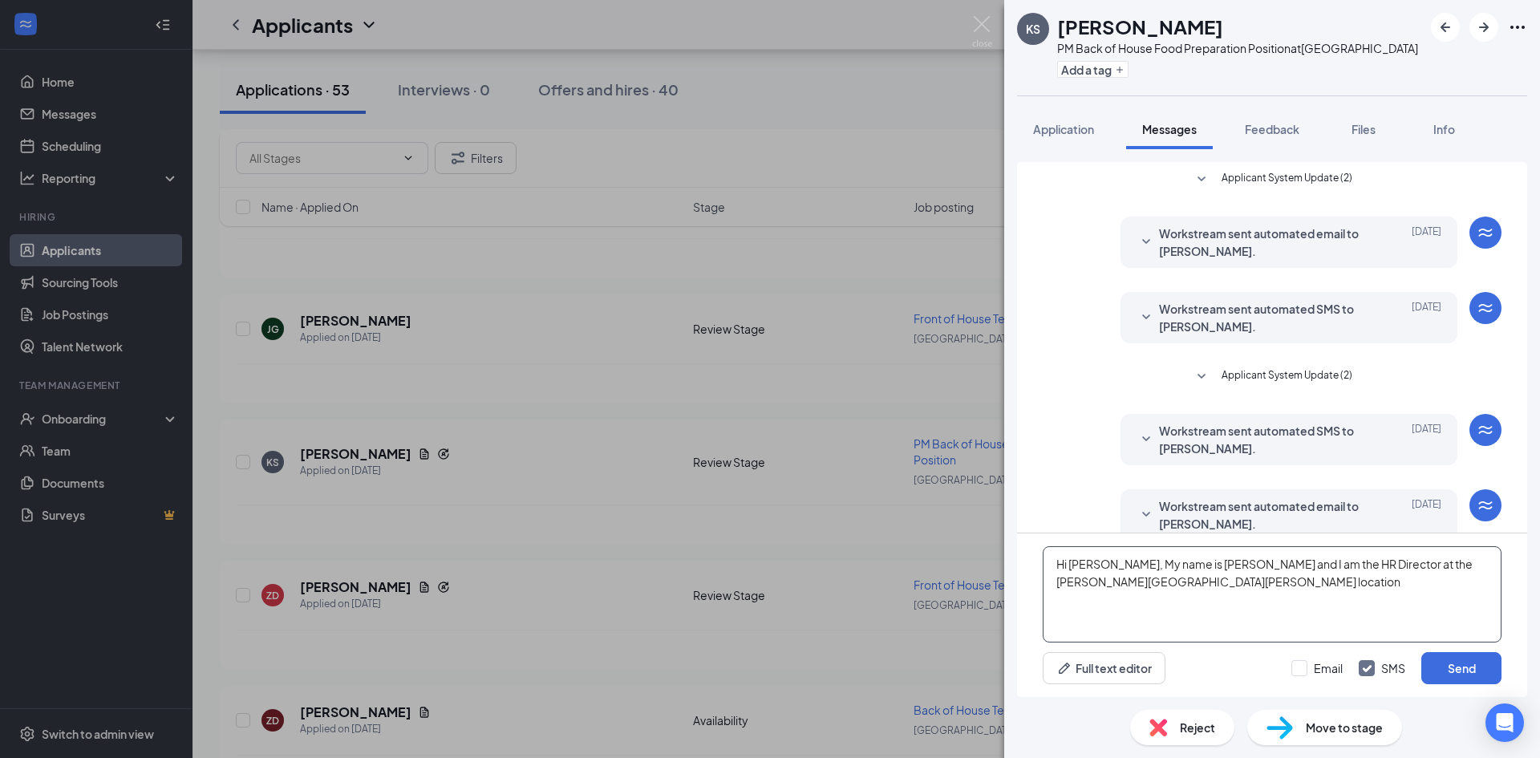
click at [1358, 567] on textarea "Hi [PERSON_NAME], My name is [PERSON_NAME] and I am the HR Director at the [PER…" at bounding box center [1272, 594] width 459 height 96
click at [1354, 615] on textarea "Hi [PERSON_NAME], My name is [PERSON_NAME] and I am the HR Director at the [DEM…" at bounding box center [1272, 594] width 459 height 96
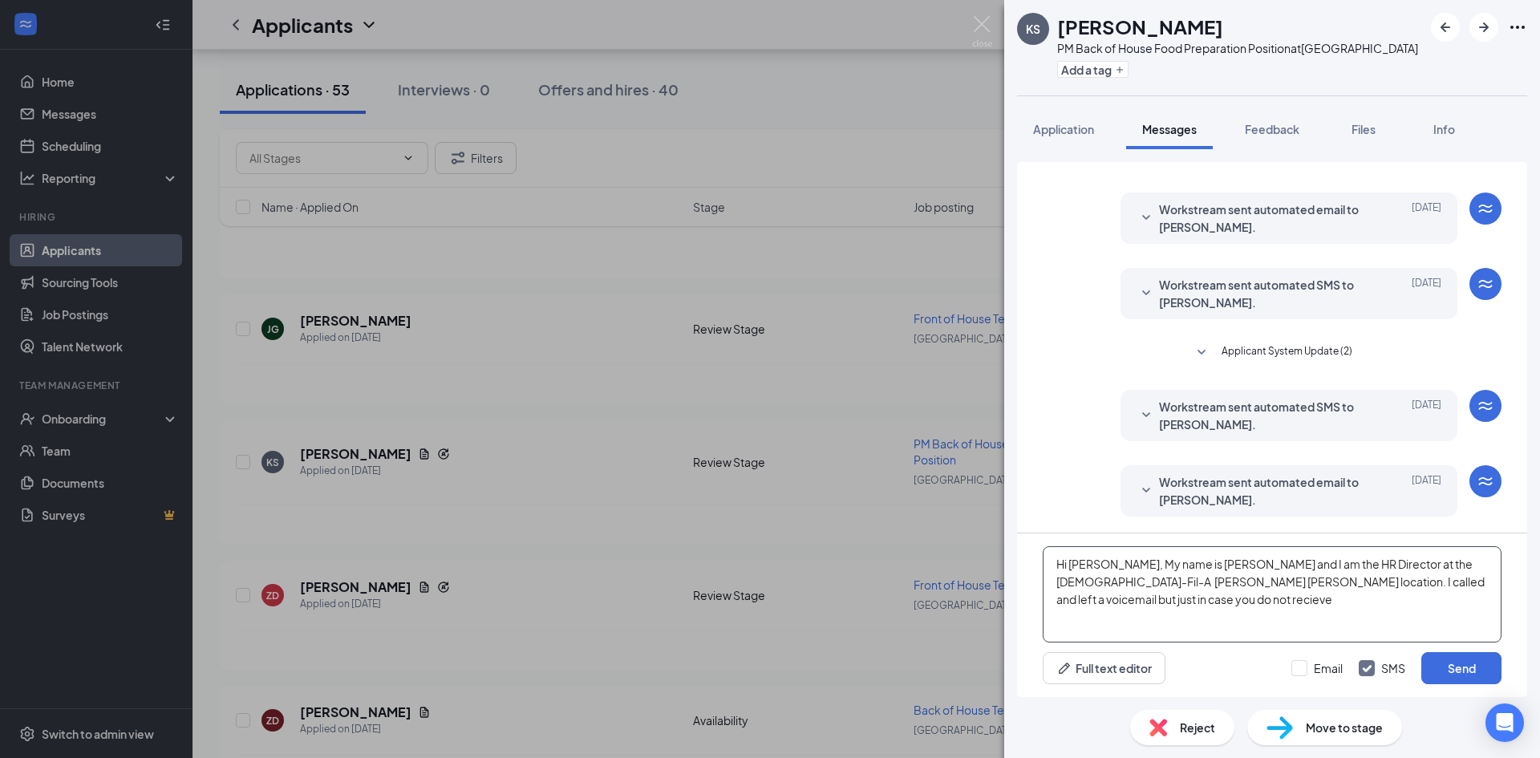
click at [1423, 587] on textarea "Hi [PERSON_NAME], My name is [PERSON_NAME] and I am the HR Director at the [DEM…" at bounding box center [1272, 594] width 459 height 96
click at [1423, 588] on textarea "Hi [PERSON_NAME], My name is [PERSON_NAME] and I am the HR Director at the [DEM…" at bounding box center [1272, 594] width 459 height 96
click at [1423, 587] on textarea "Hi [PERSON_NAME], My name is [PERSON_NAME] and I am the HR Director at the [DEM…" at bounding box center [1272, 594] width 459 height 96
type textarea "Hi [PERSON_NAME], My name is [PERSON_NAME] and I am the HR Director at the [DEM…"
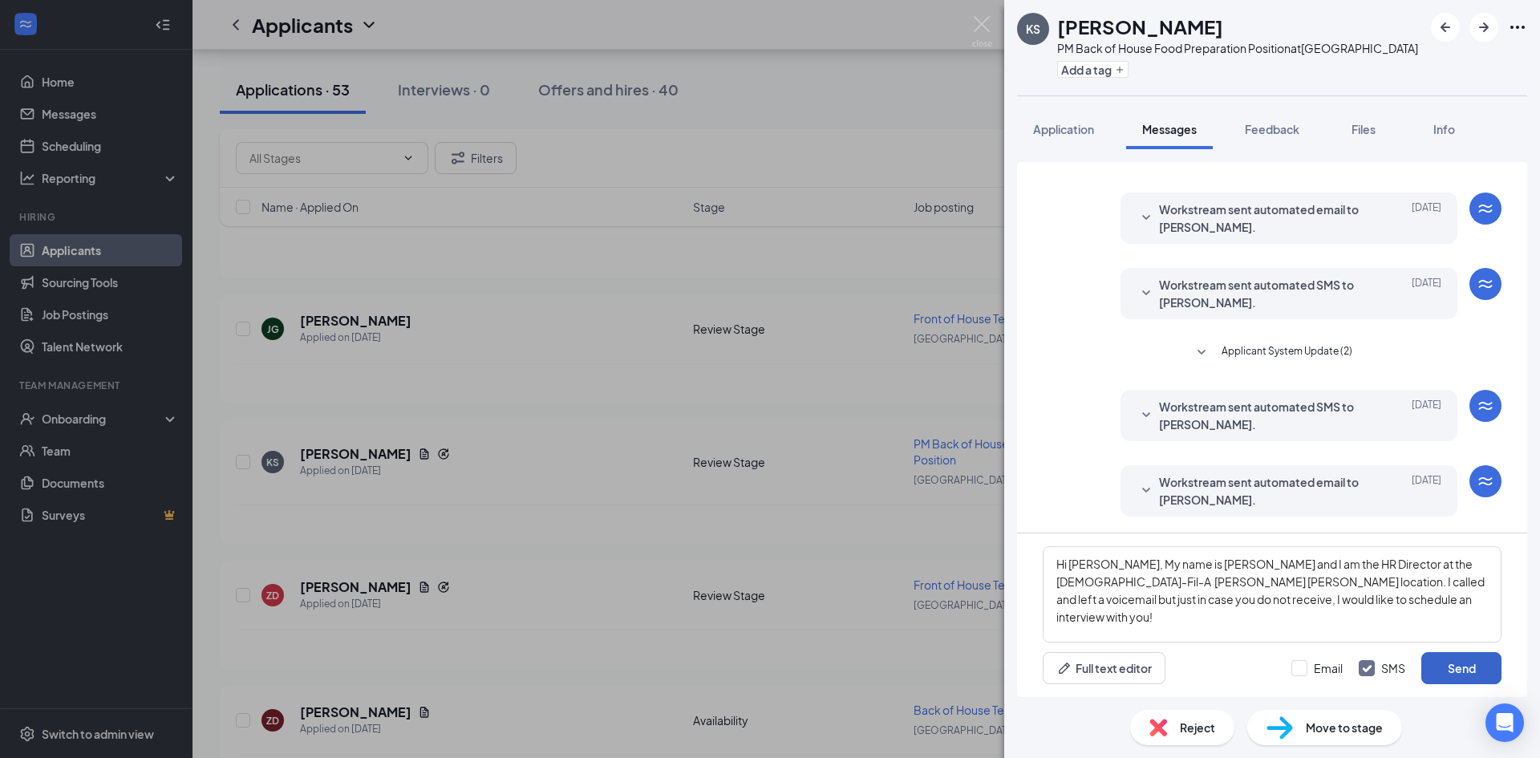
click at [1476, 676] on button "Send" at bounding box center [1462, 668] width 80 height 32
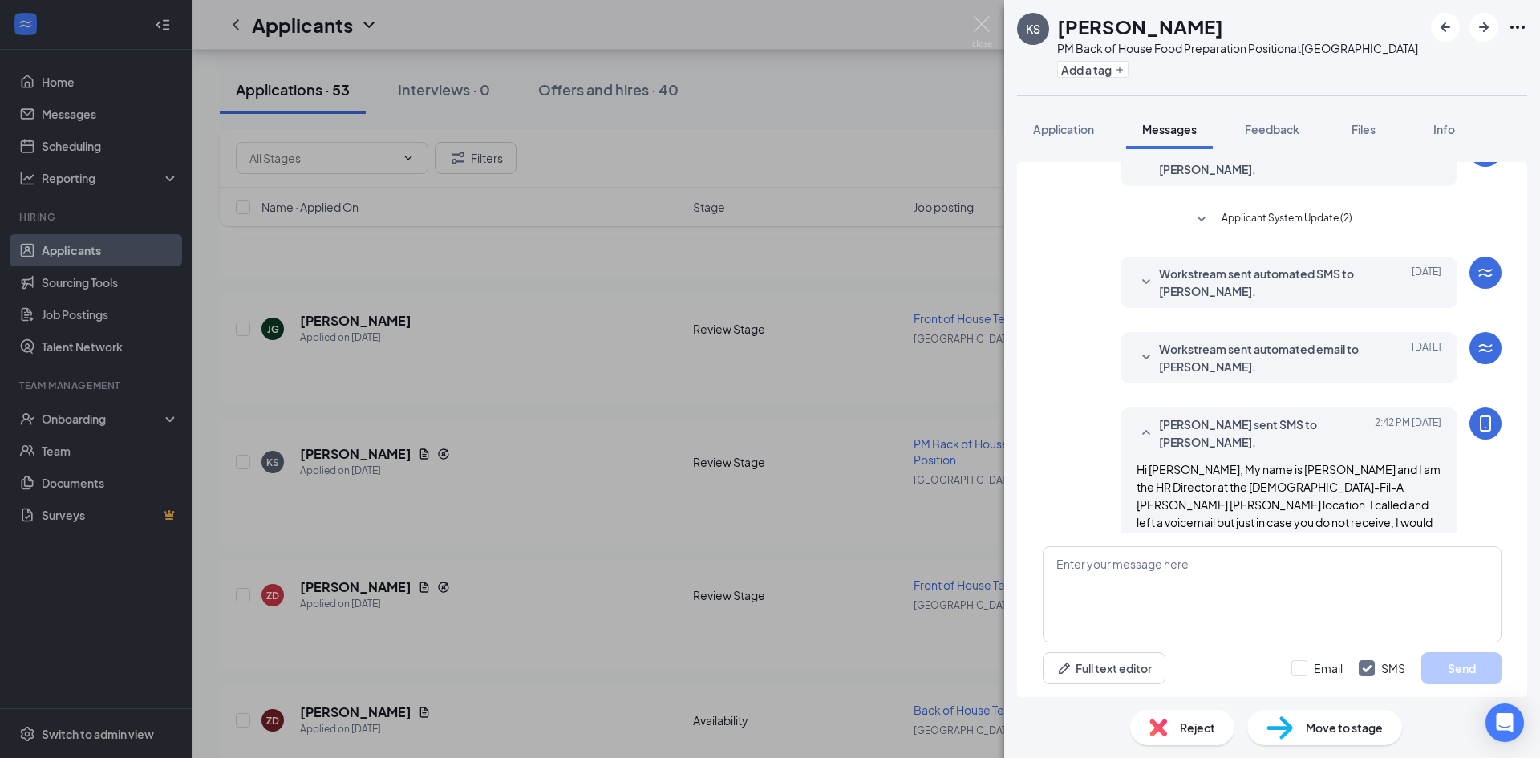
scroll to position [164, 0]
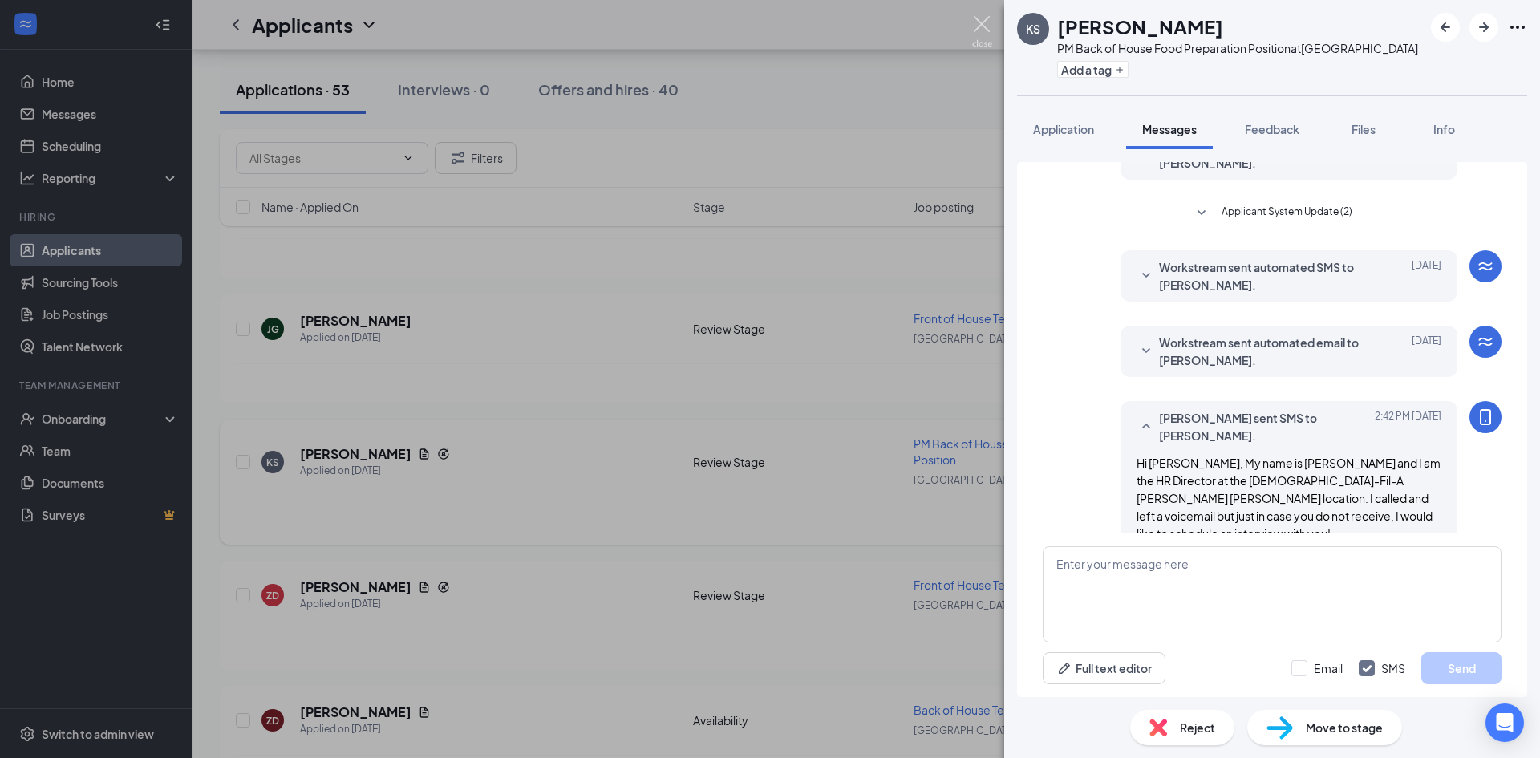
drag, startPoint x: 986, startPoint y: 30, endPoint x: 400, endPoint y: 433, distance: 711.3
click at [986, 29] on img at bounding box center [982, 31] width 20 height 31
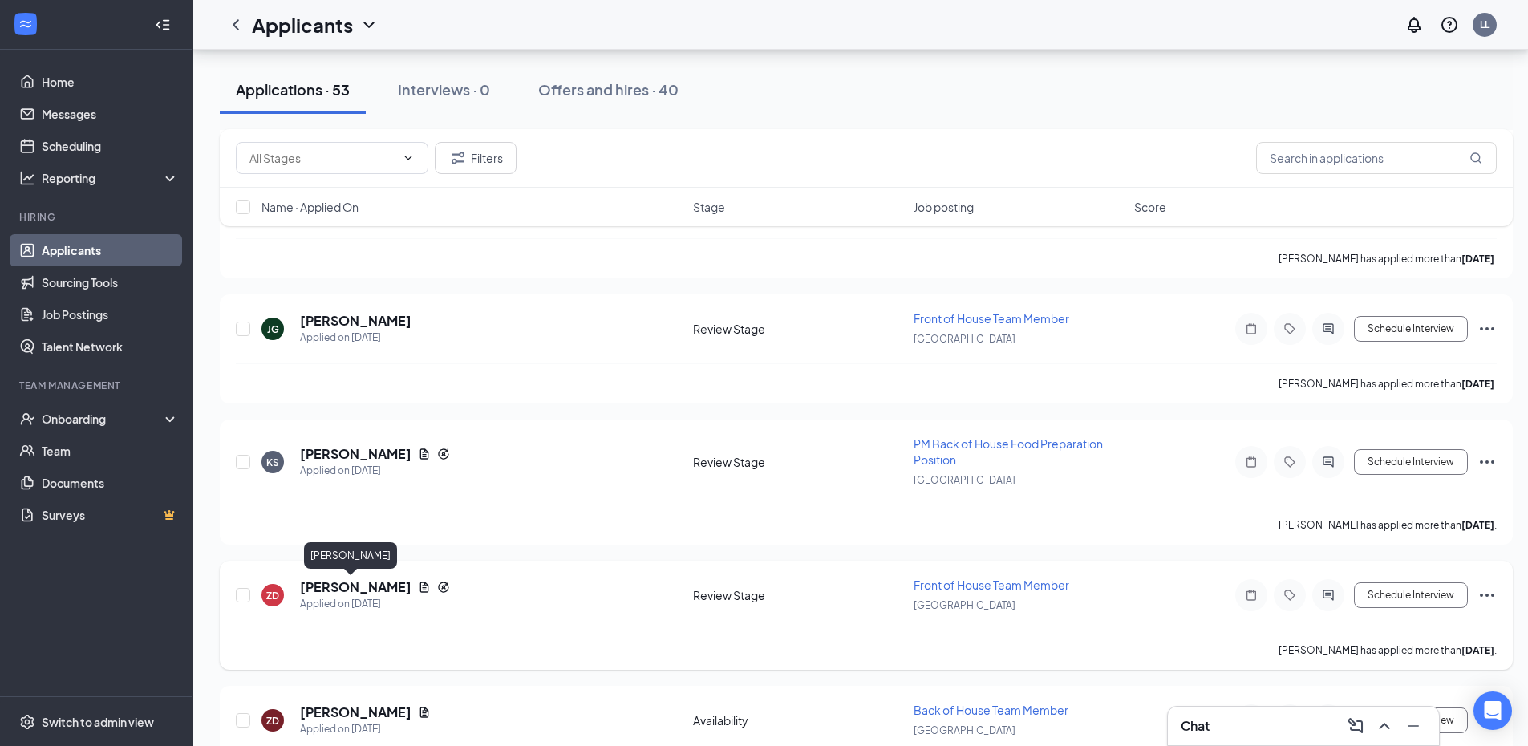
click at [358, 584] on h5 "[PERSON_NAME]" at bounding box center [356, 587] width 112 height 18
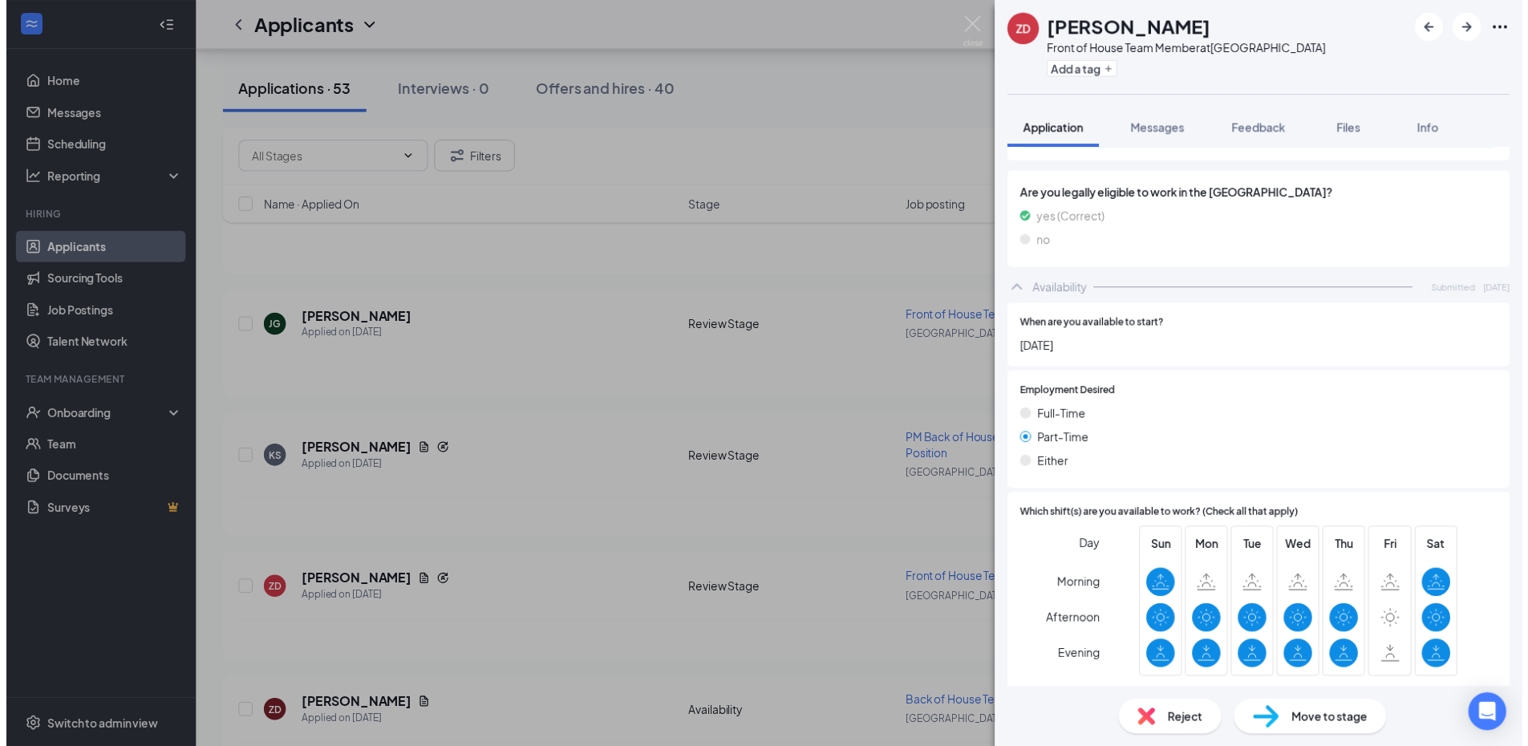
scroll to position [574, 0]
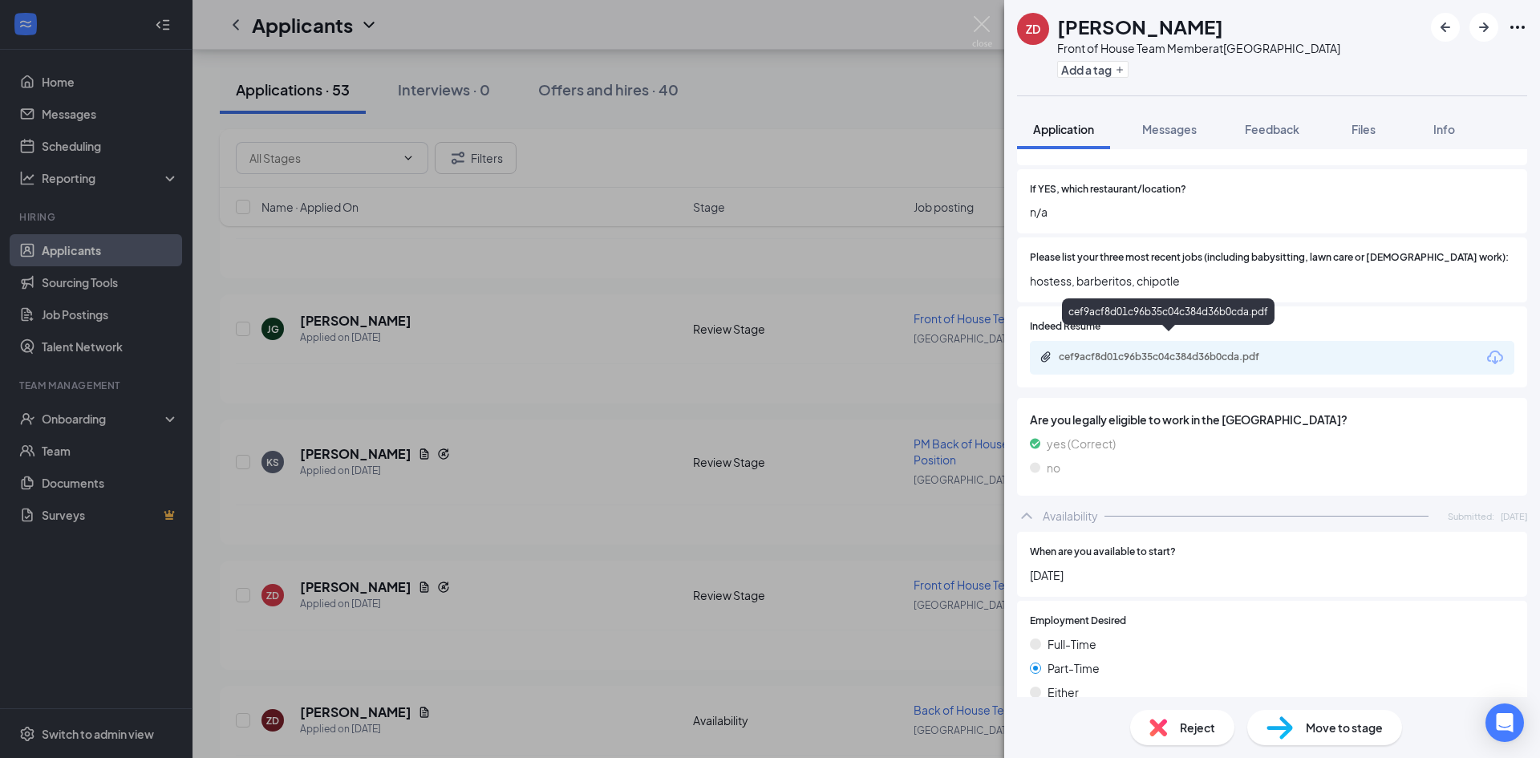
click at [1105, 351] on div "cef9acf8d01c96b35c04c384d36b0cda.pdf" at bounding box center [1171, 357] width 225 height 13
click at [436, 591] on div "ZD [PERSON_NAME] Front of House Team Member at [GEOGRAPHIC_DATA] Add a tag Appl…" at bounding box center [770, 379] width 1540 height 758
click at [992, 25] on div "Applicants LL" at bounding box center [867, 25] width 1348 height 50
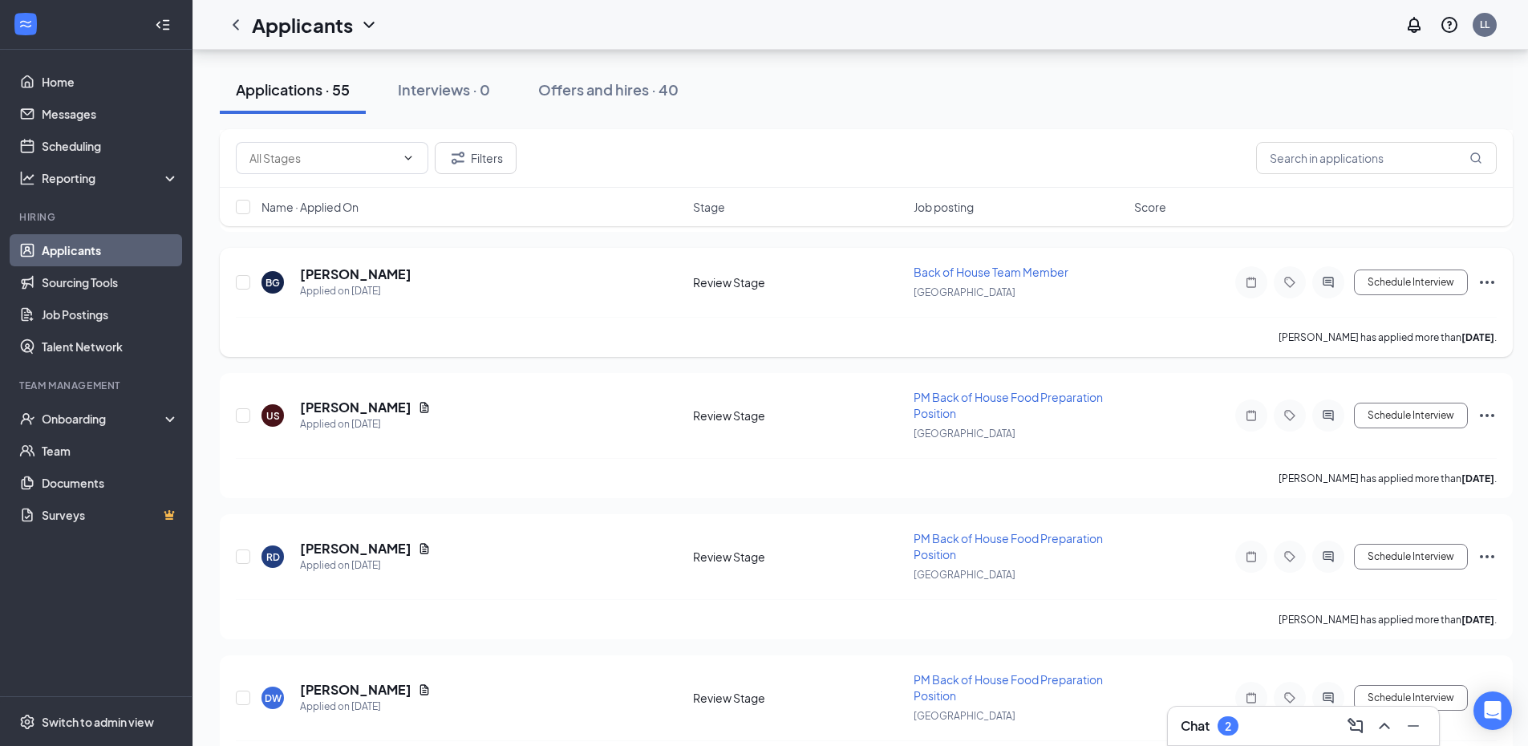
scroll to position [6519, 0]
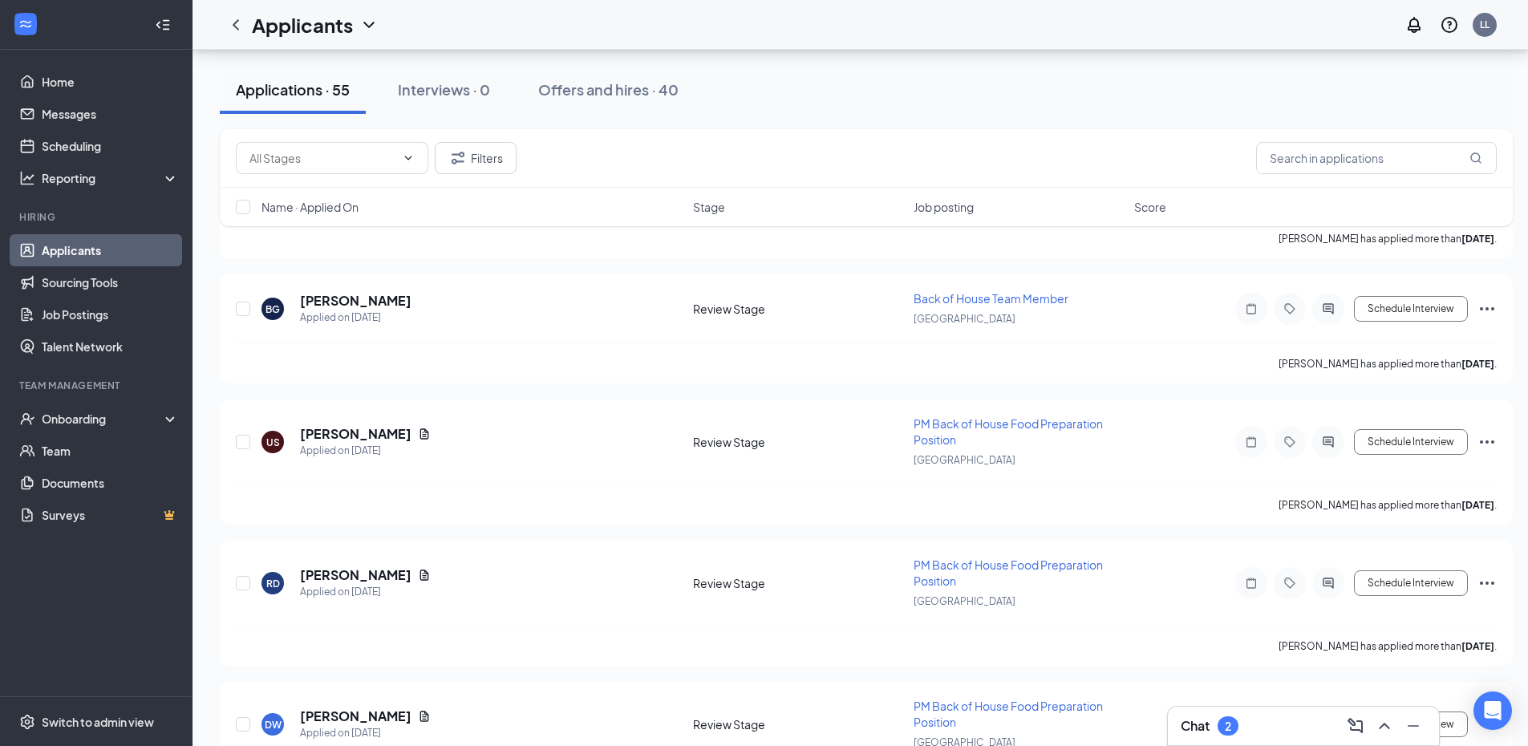
click at [1291, 731] on div "Chat 2" at bounding box center [1304, 726] width 246 height 26
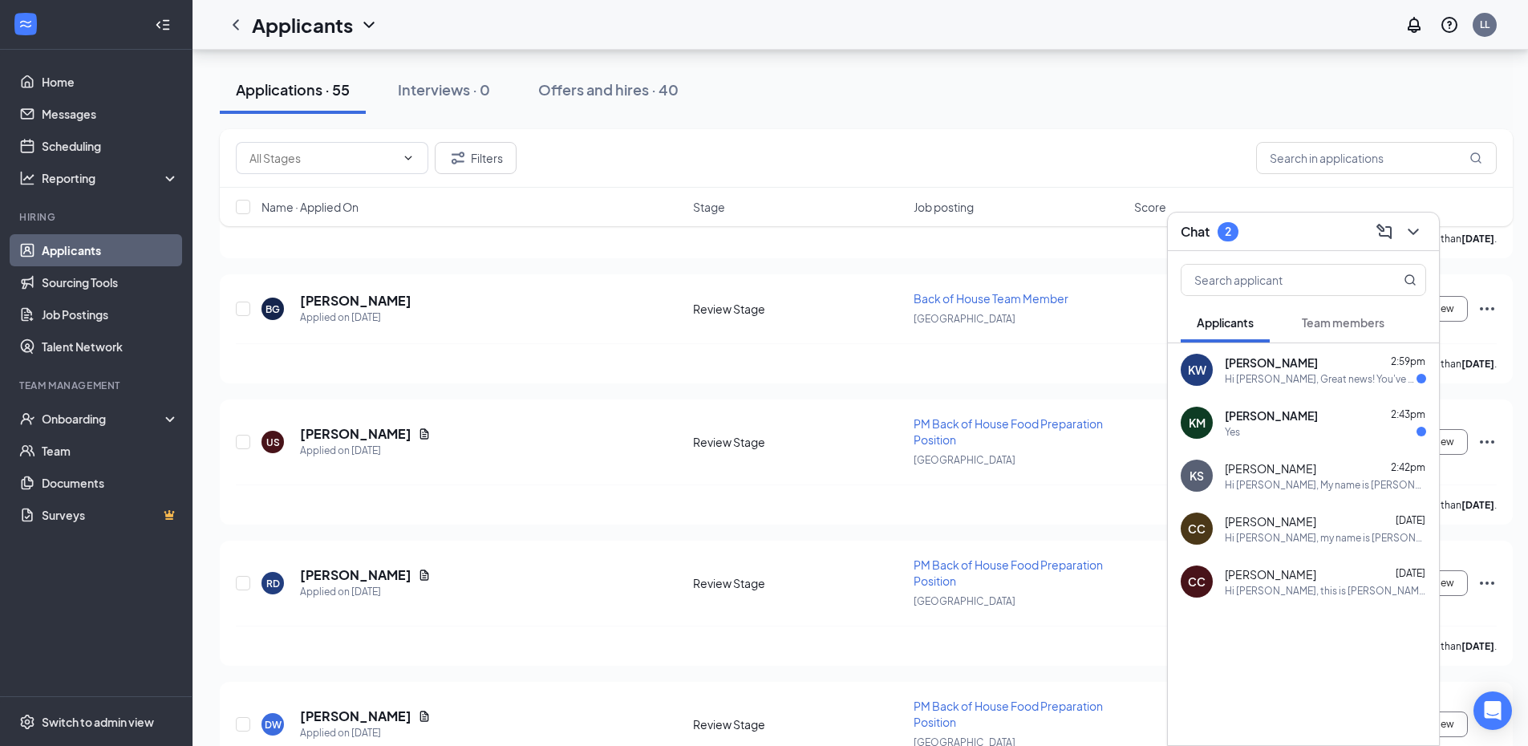
click at [1337, 363] on div "[PERSON_NAME] 2:59pm" at bounding box center [1325, 363] width 201 height 16
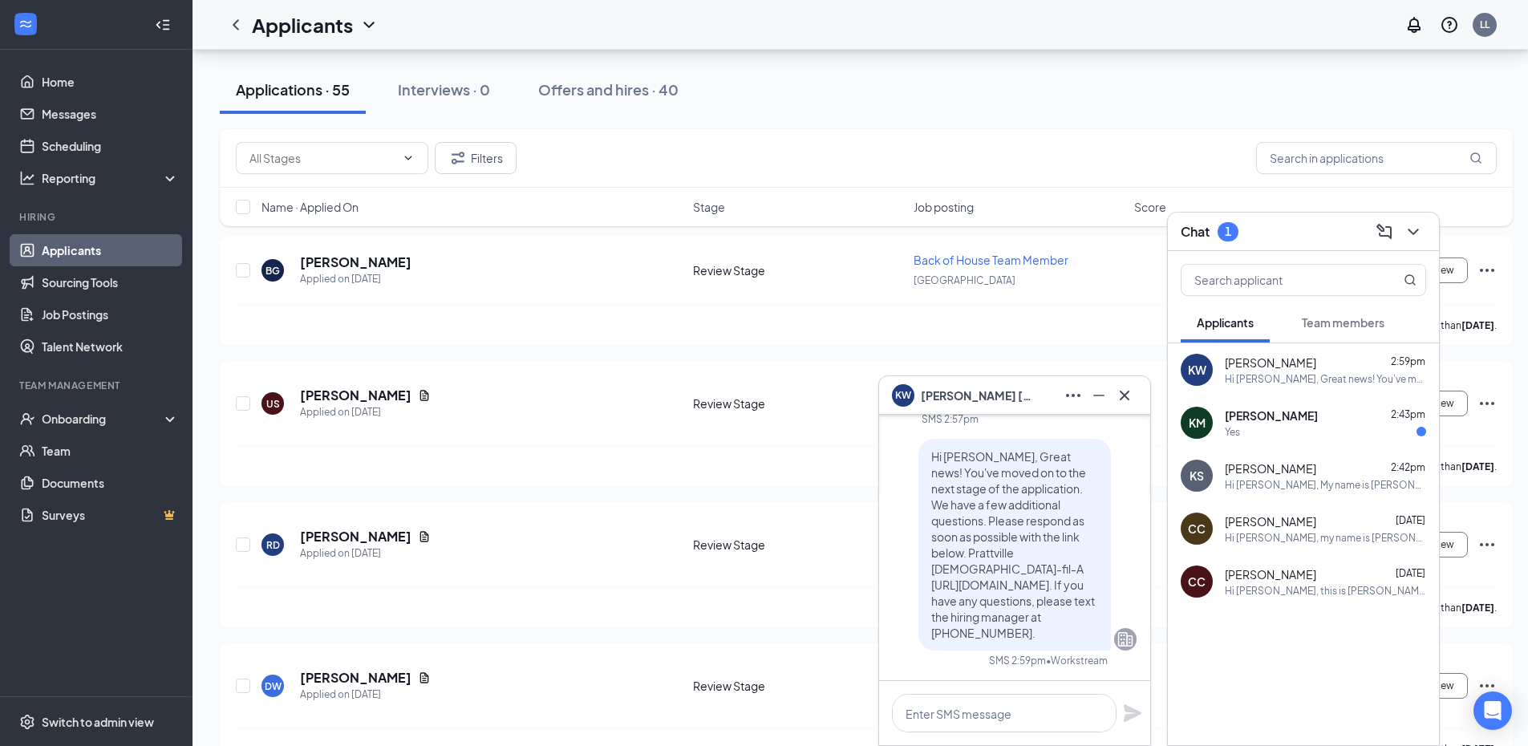
scroll to position [6599, 0]
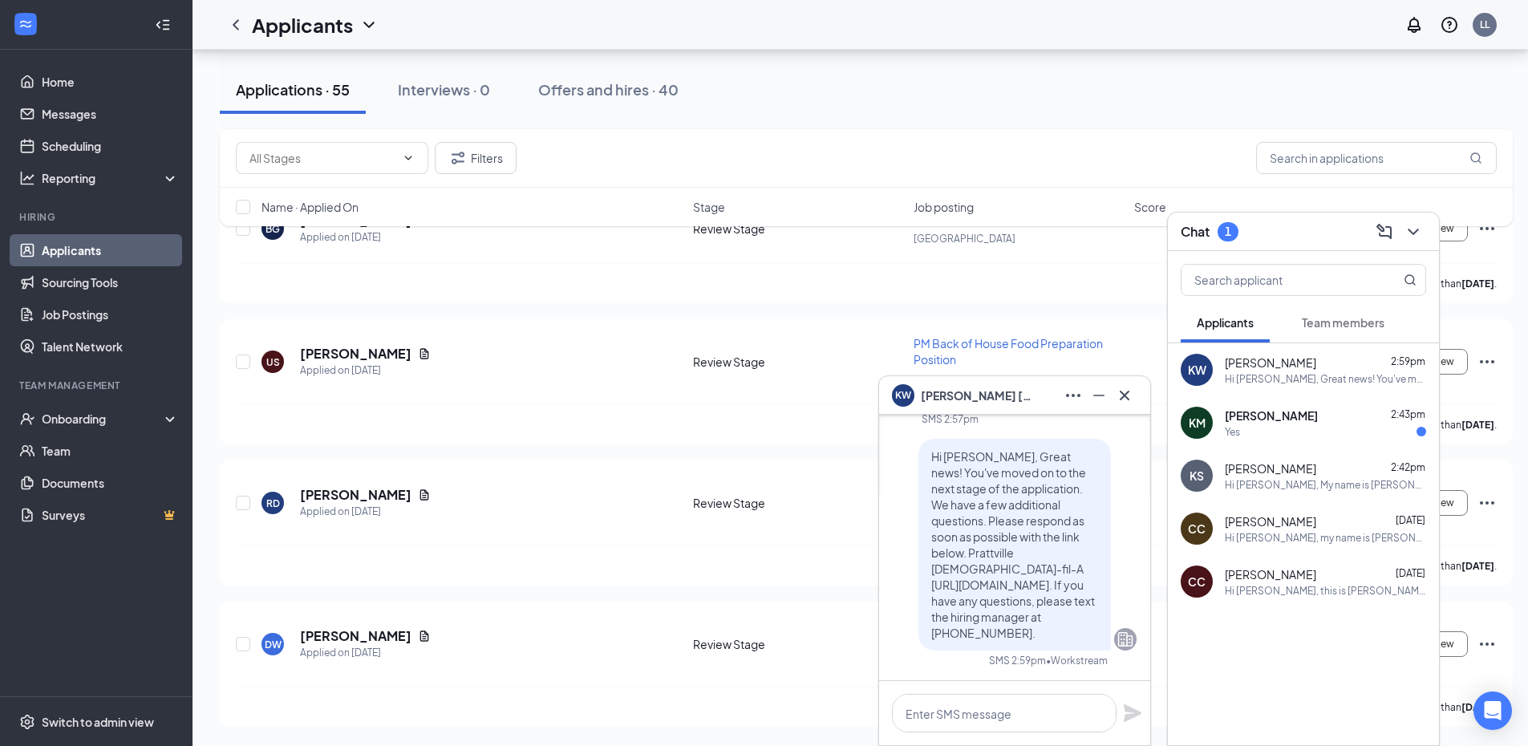
click at [1344, 417] on div "[PERSON_NAME] 2:43pm" at bounding box center [1325, 416] width 201 height 16
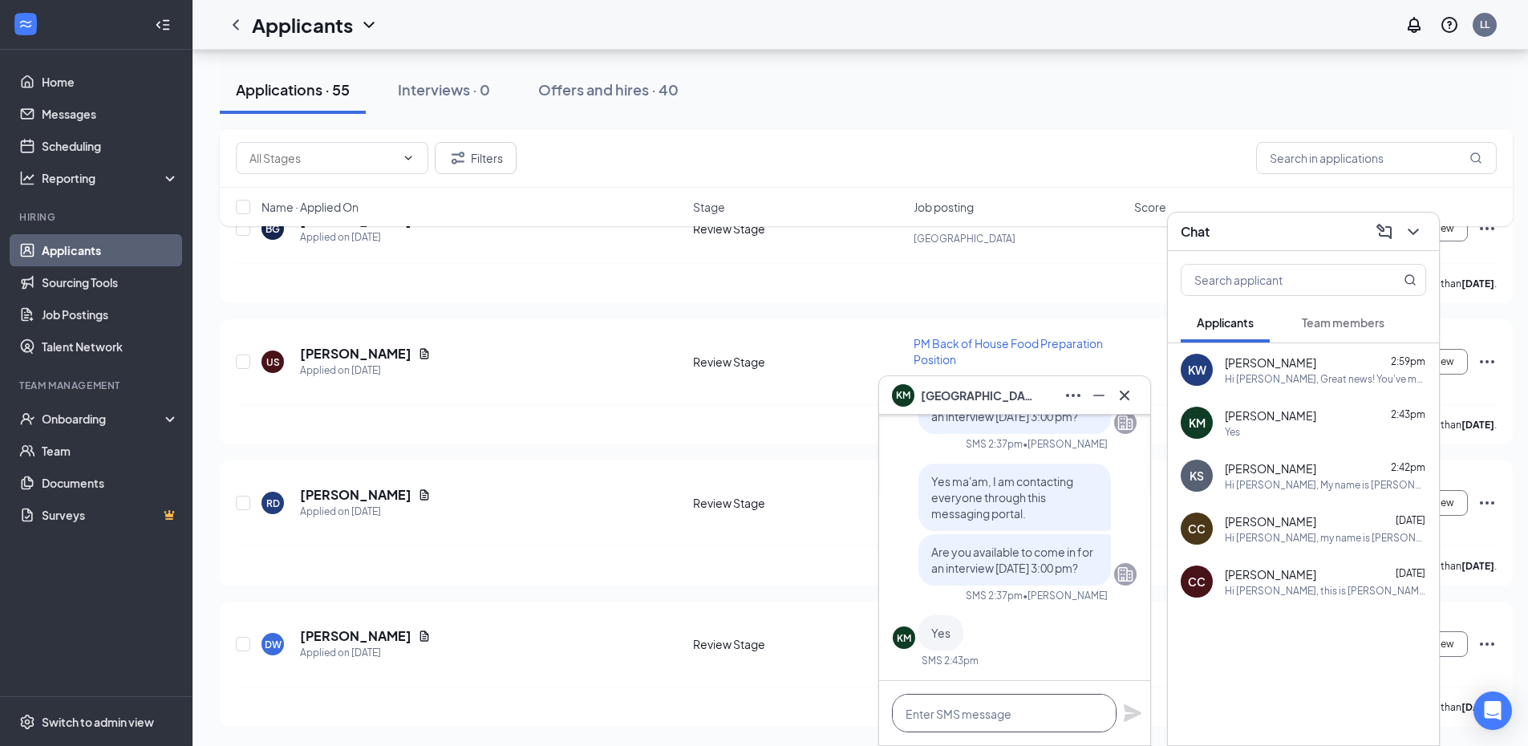
click at [936, 718] on textarea at bounding box center [1004, 713] width 225 height 39
click at [962, 397] on span "[PERSON_NAME]" at bounding box center [977, 396] width 112 height 18
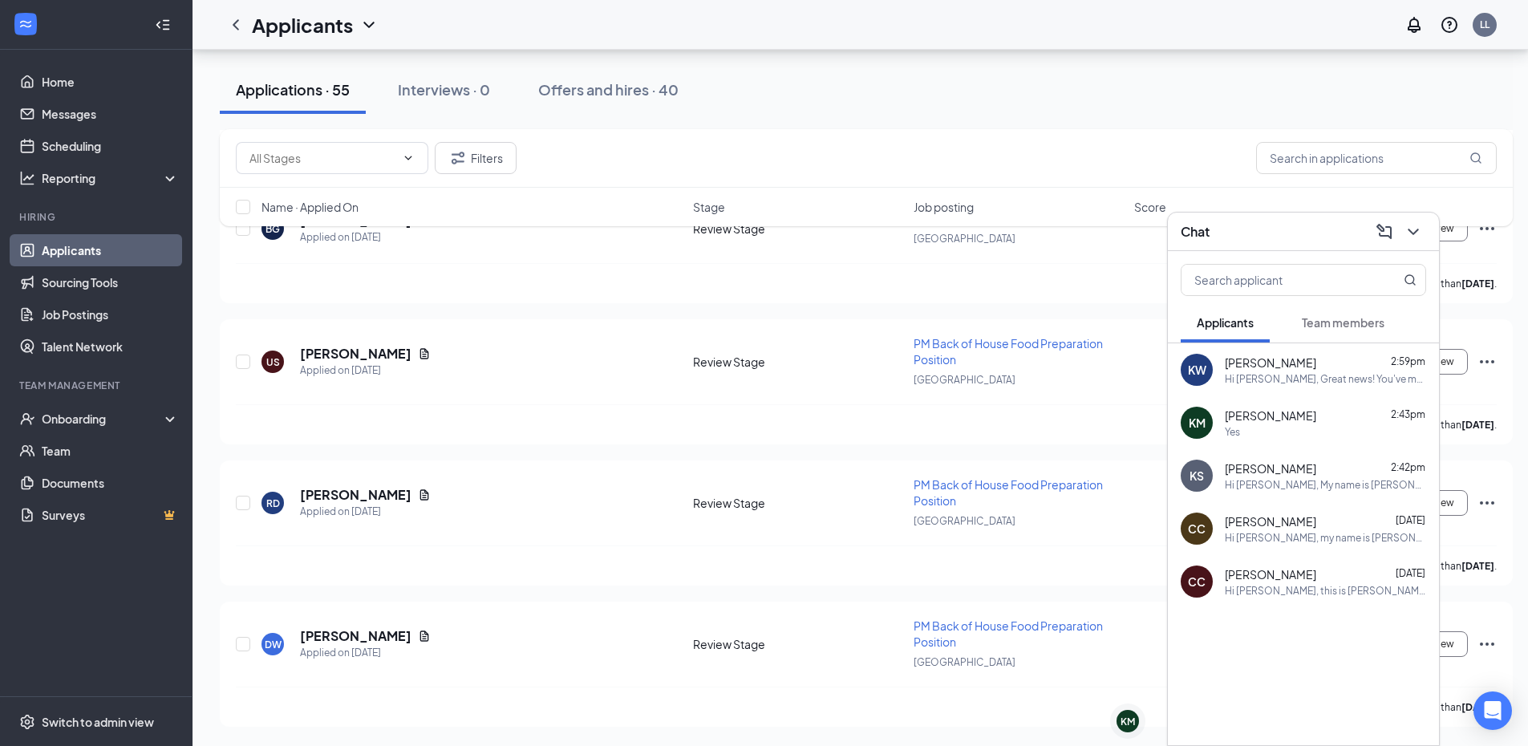
click at [1325, 408] on div "[PERSON_NAME] 2:43pm" at bounding box center [1325, 416] width 201 height 16
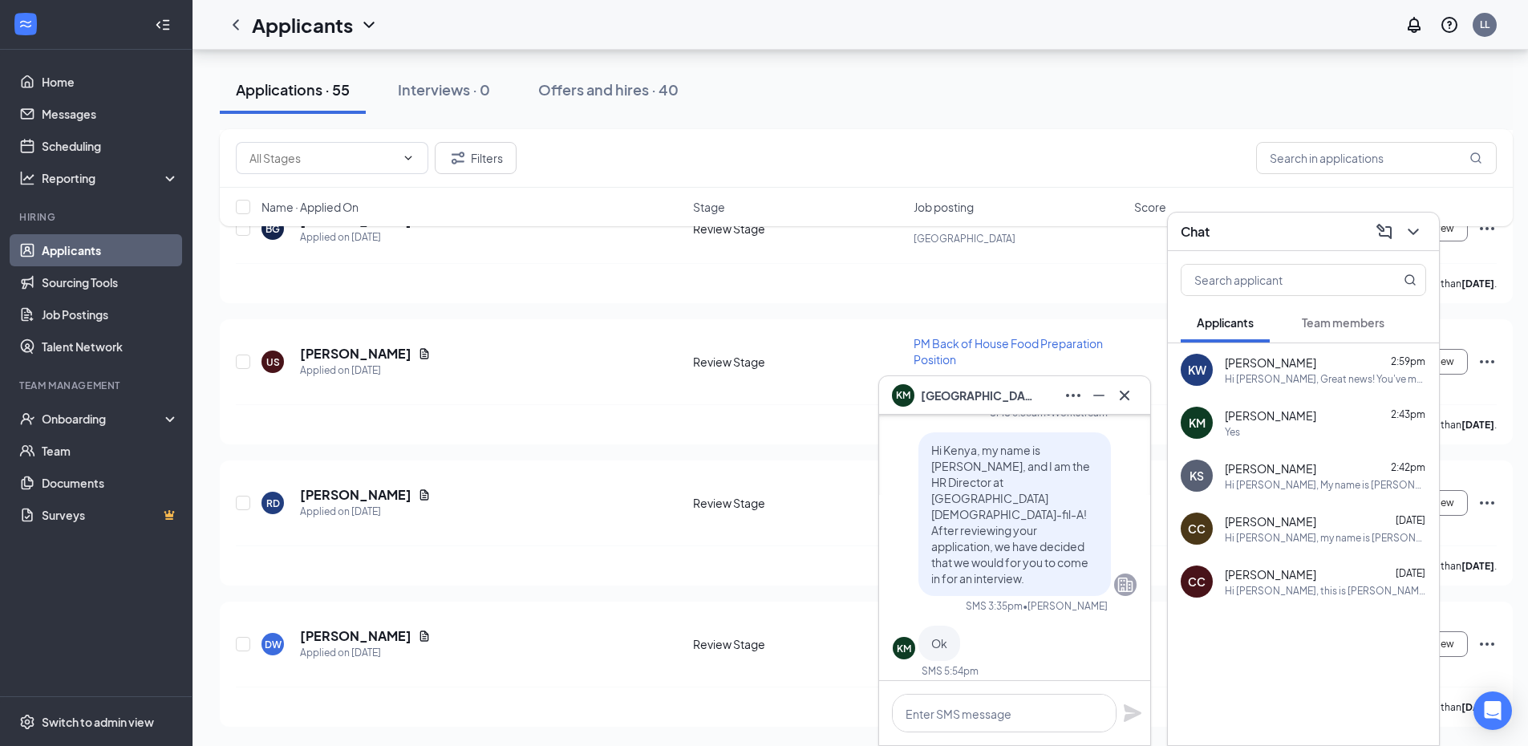
scroll to position [0, 0]
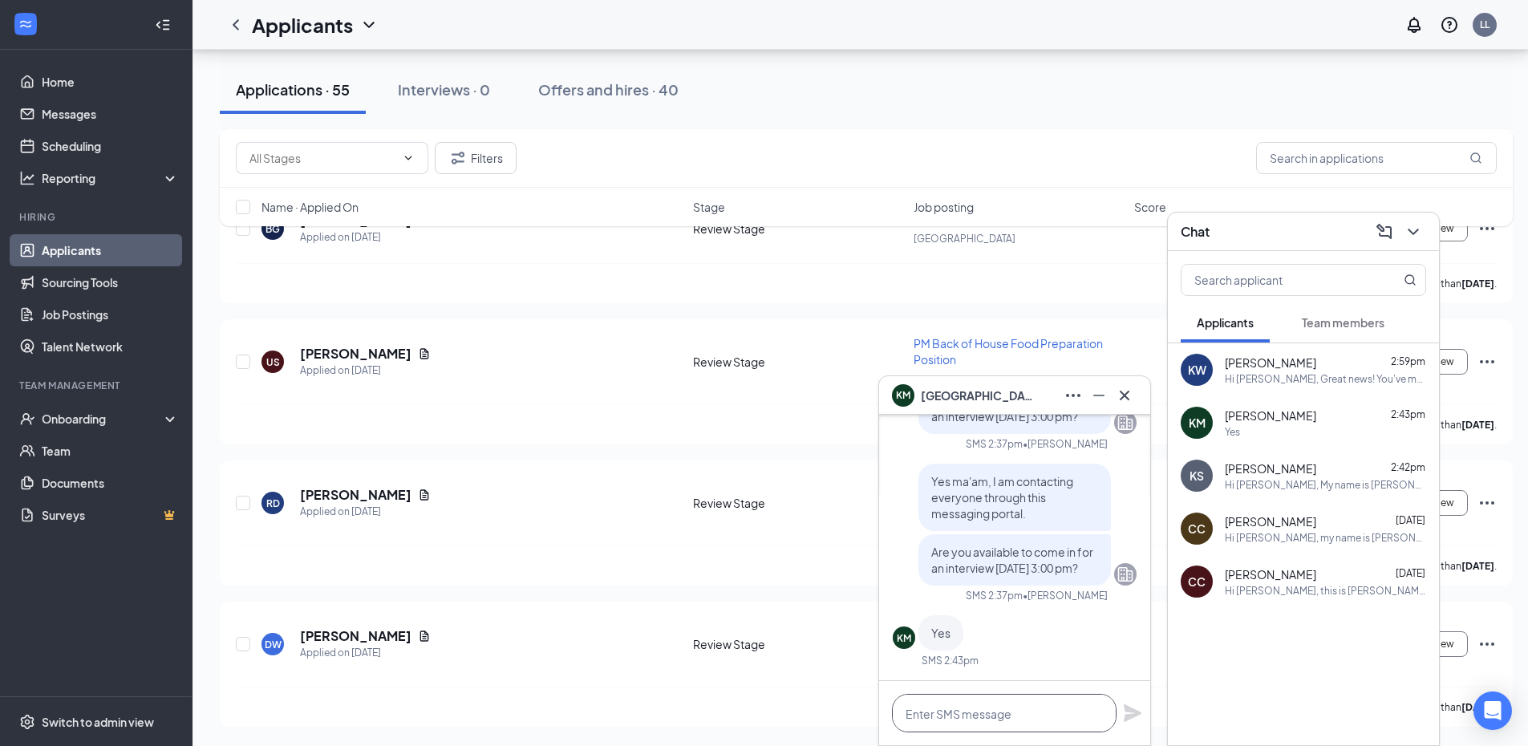
click at [1071, 705] on textarea at bounding box center [1004, 713] width 225 height 39
type textarea "O"
type textarea "o"
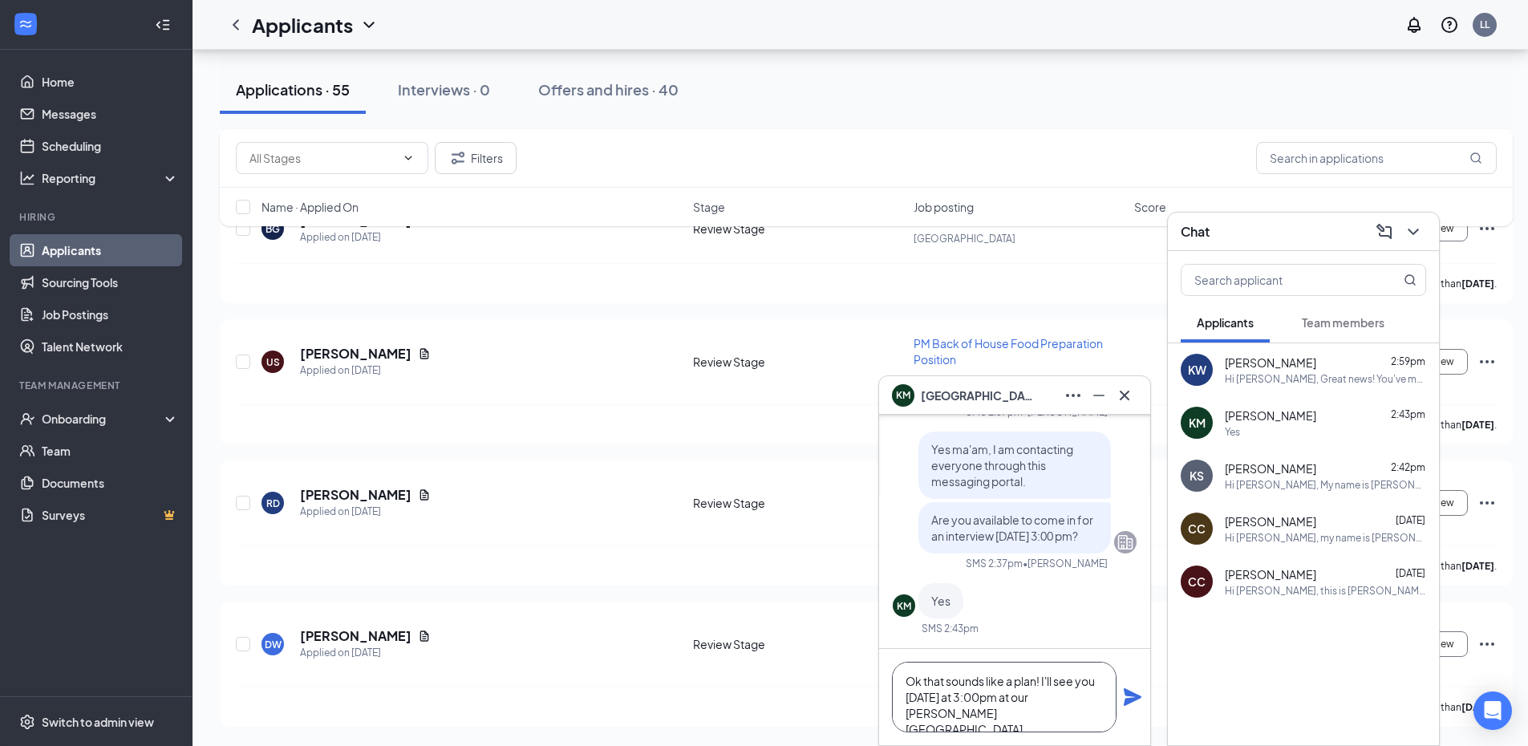
type textarea "Ok that sounds like a plan! I'll see you [DATE] at 3:00pm at our [PERSON_NAME][…"
click at [1139, 695] on icon "Plane" at bounding box center [1132, 697] width 19 height 19
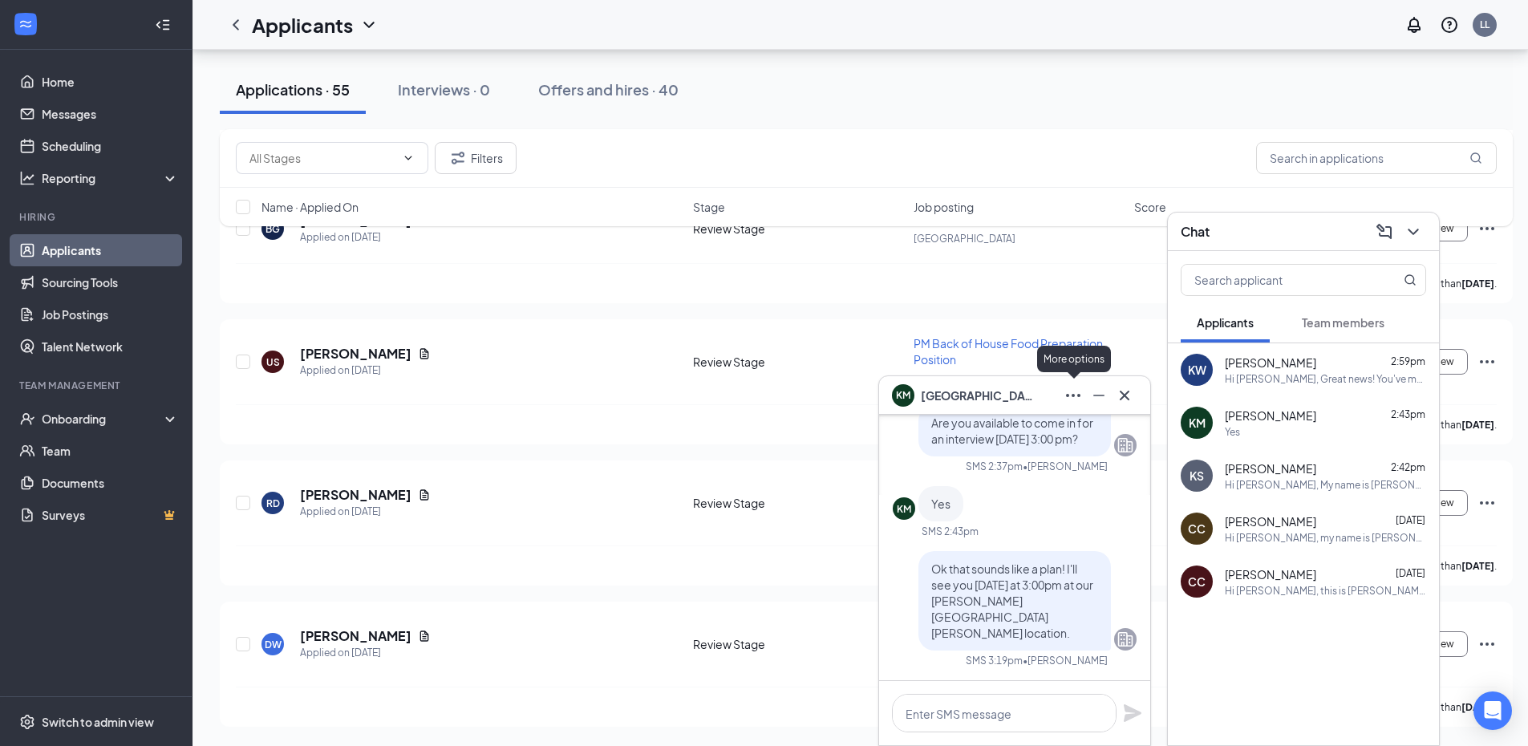
click at [1074, 393] on icon "Ellipses" at bounding box center [1073, 395] width 19 height 19
click at [952, 404] on span "[PERSON_NAME]" at bounding box center [977, 396] width 112 height 18
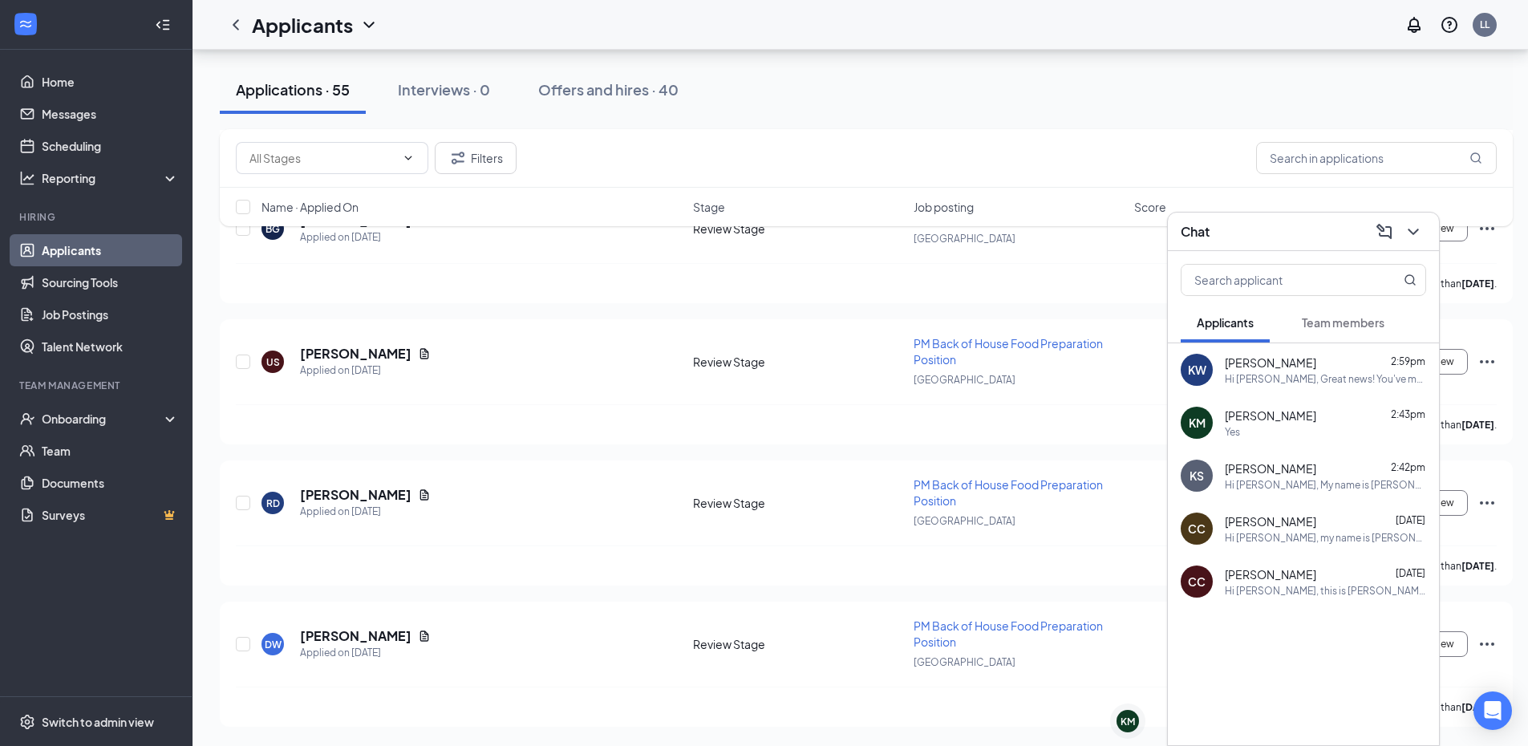
click at [1285, 432] on div "Yes" at bounding box center [1325, 432] width 201 height 14
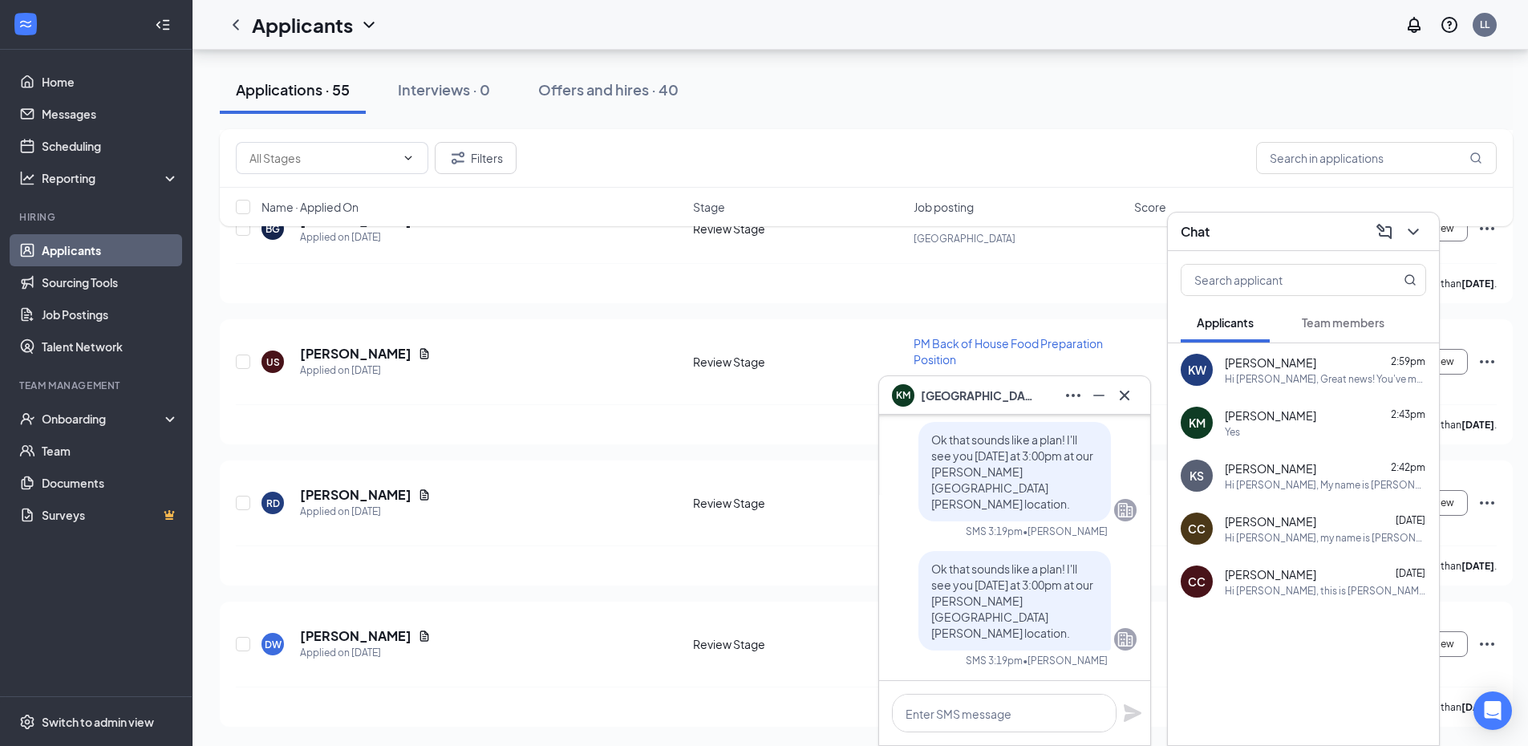
drag, startPoint x: 1285, startPoint y: 432, endPoint x: 1367, endPoint y: 382, distance: 96.2
click at [1371, 416] on div "[PERSON_NAME] 2:43pm" at bounding box center [1325, 416] width 201 height 16
click at [1321, 294] on input "text" at bounding box center [1277, 280] width 190 height 30
click at [1329, 327] on span "Team members" at bounding box center [1343, 322] width 83 height 14
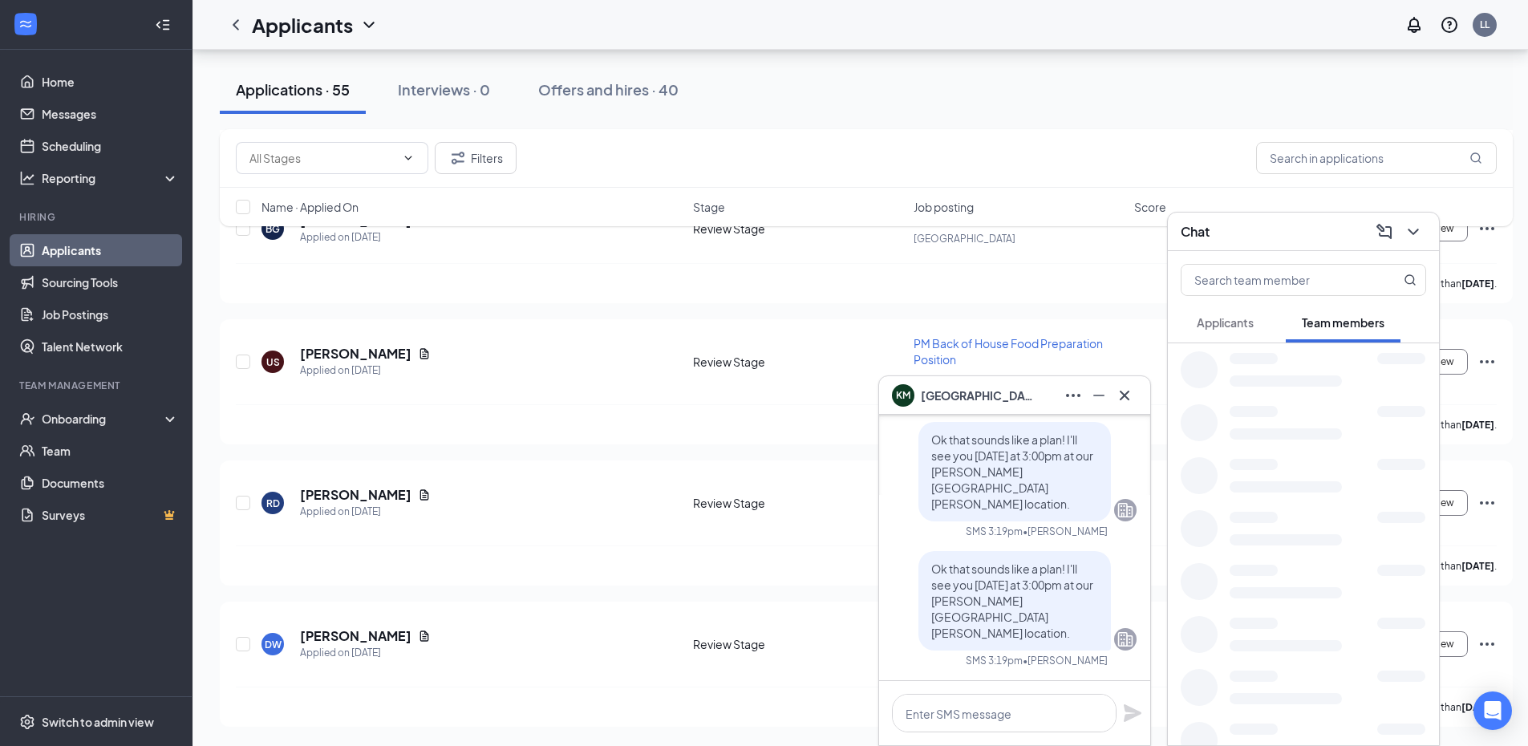
click at [1248, 339] on button "Applicants" at bounding box center [1225, 322] width 89 height 40
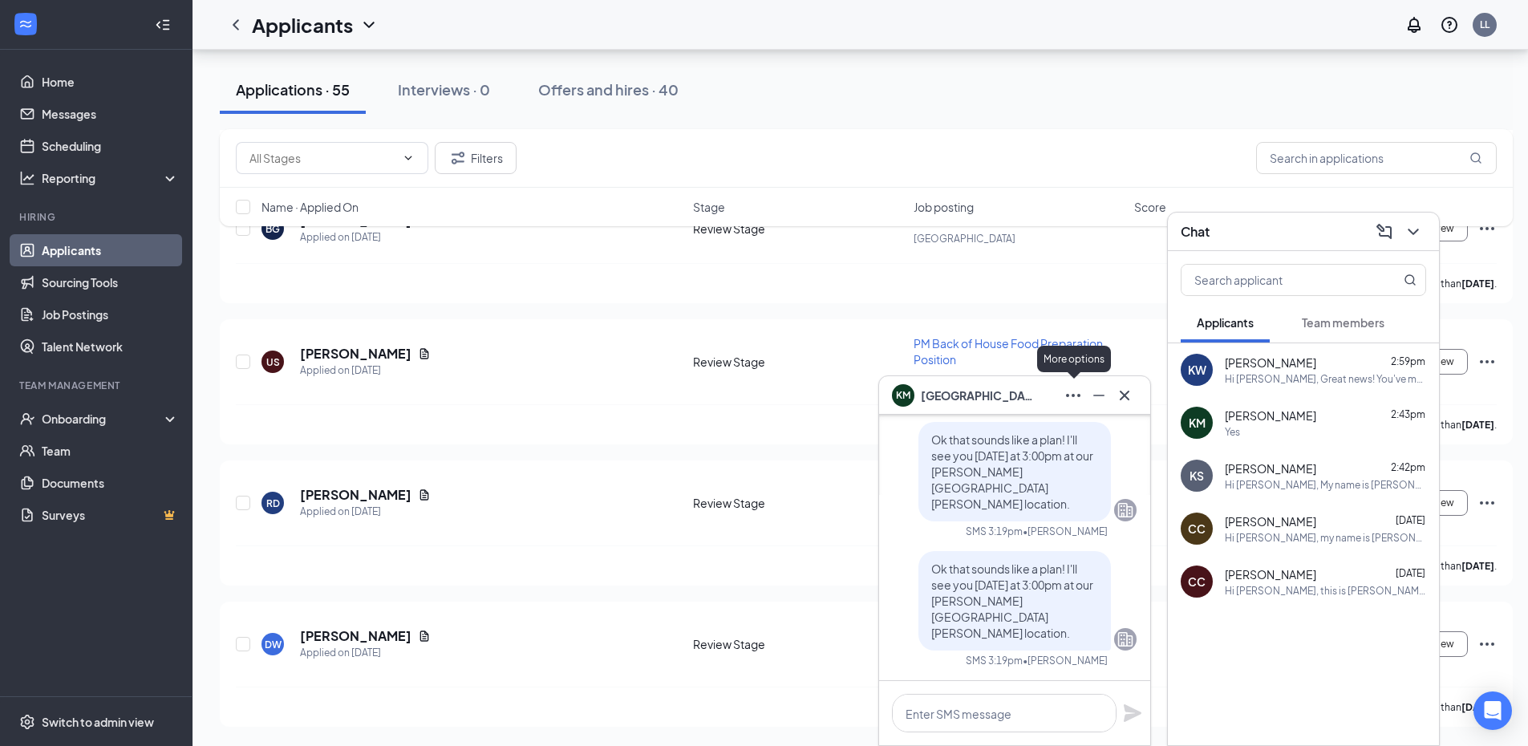
click at [1070, 405] on button at bounding box center [1074, 396] width 26 height 26
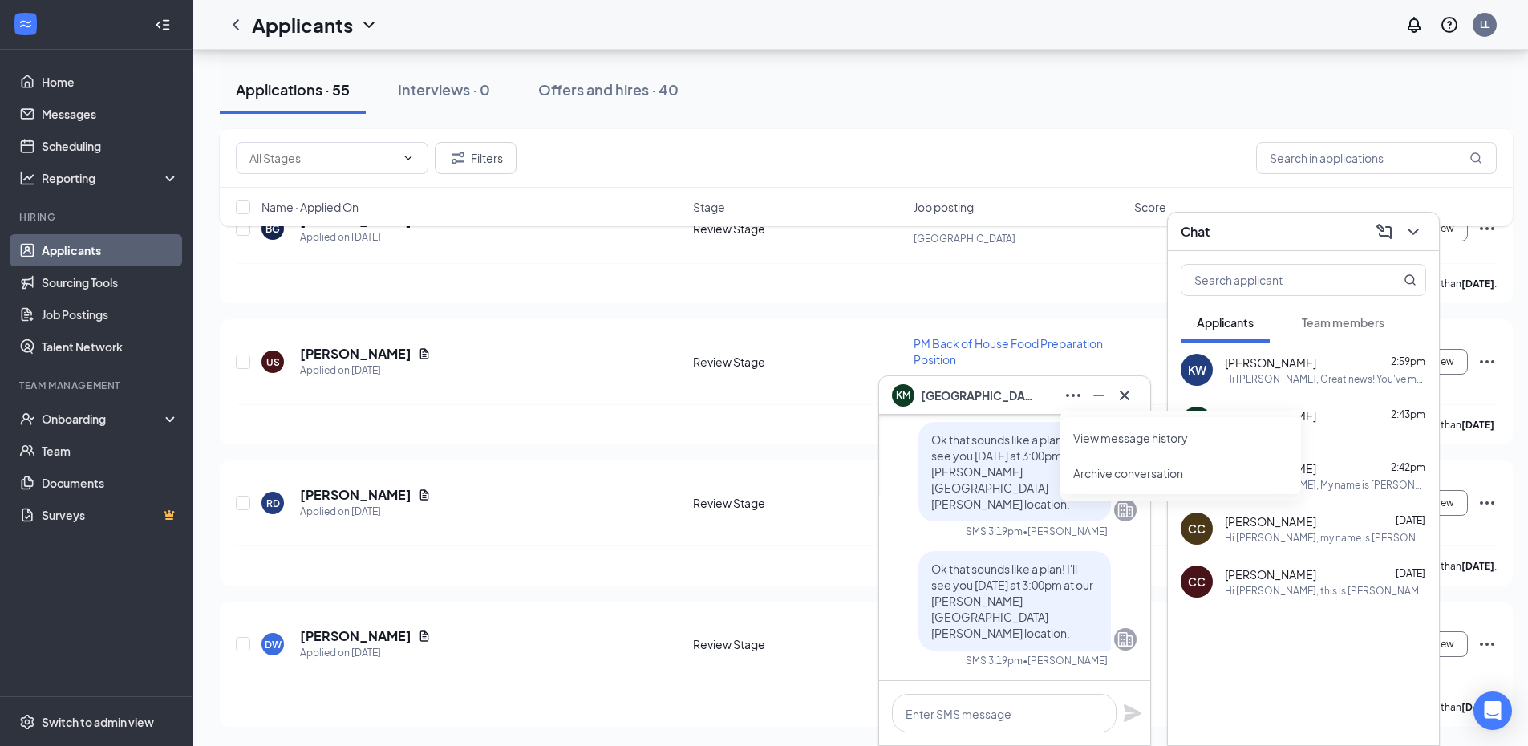
click at [1124, 446] on link "View message history" at bounding box center [1181, 438] width 215 height 16
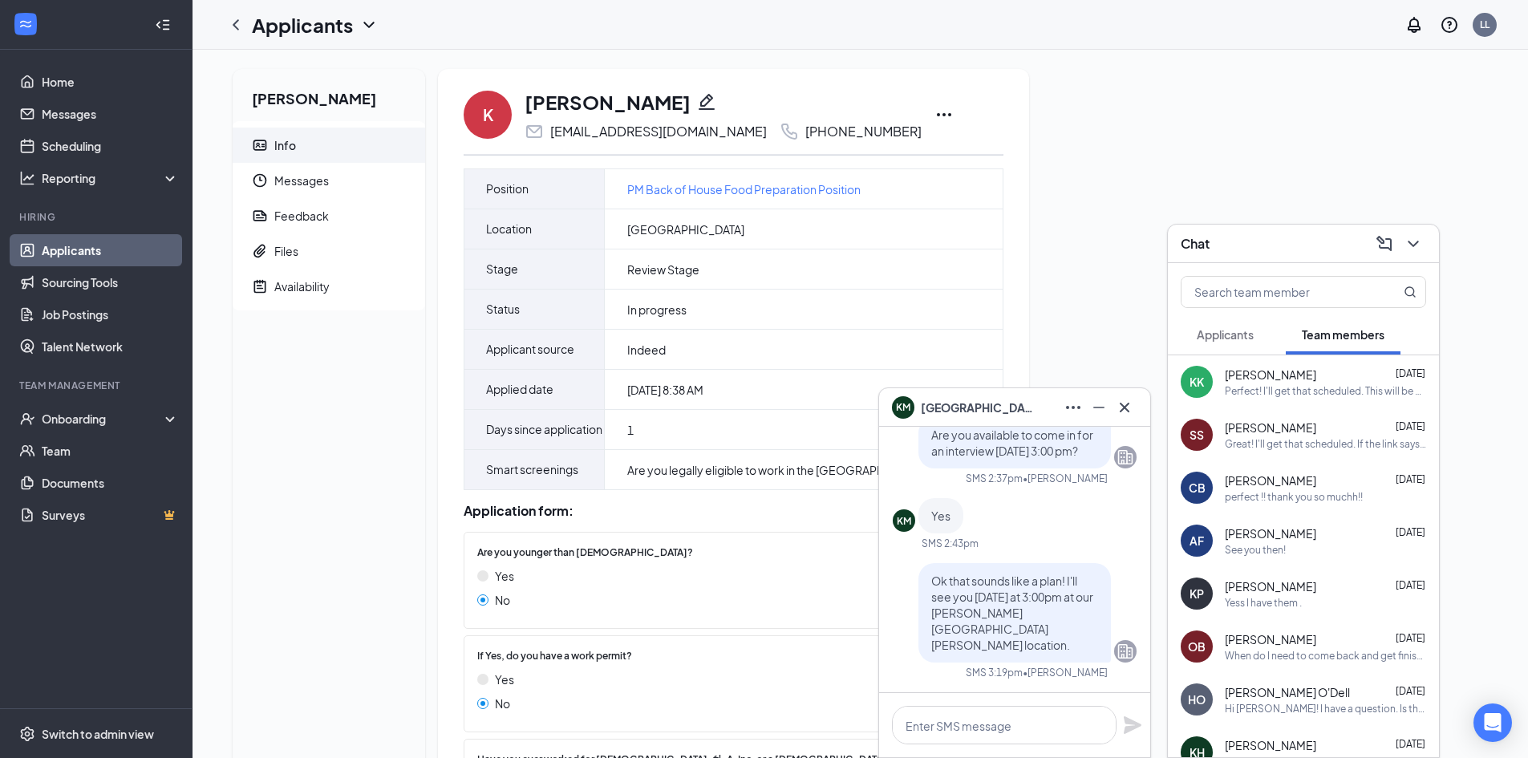
drag, startPoint x: 1156, startPoint y: 232, endPoint x: 976, endPoint y: 124, distance: 209.8
click at [1147, 213] on div "Kenya Mclean Info Messages Feedback Files Availability K Kenya Mclean kenyamcle…" at bounding box center [860, 562] width 1281 height 986
click at [912, 126] on div "K Kenya Mclean kenyamclean06@gmail.com +1 (334) 294-0983" at bounding box center [734, 114] width 540 height 53
click at [935, 116] on icon "Ellipses" at bounding box center [944, 114] width 19 height 19
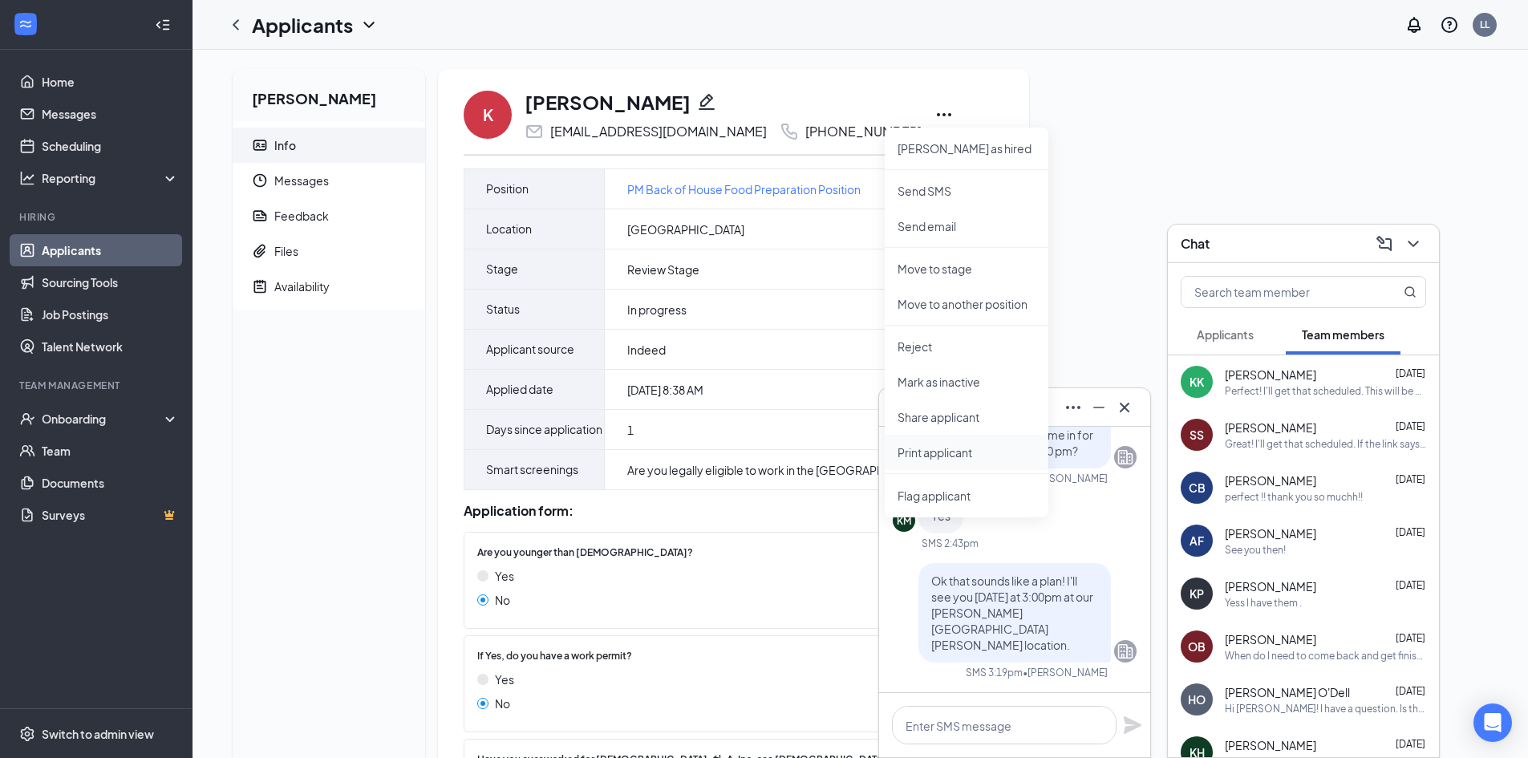
click at [984, 457] on p "Print applicant" at bounding box center [967, 452] width 138 height 16
